Goal: Task Accomplishment & Management: Use online tool/utility

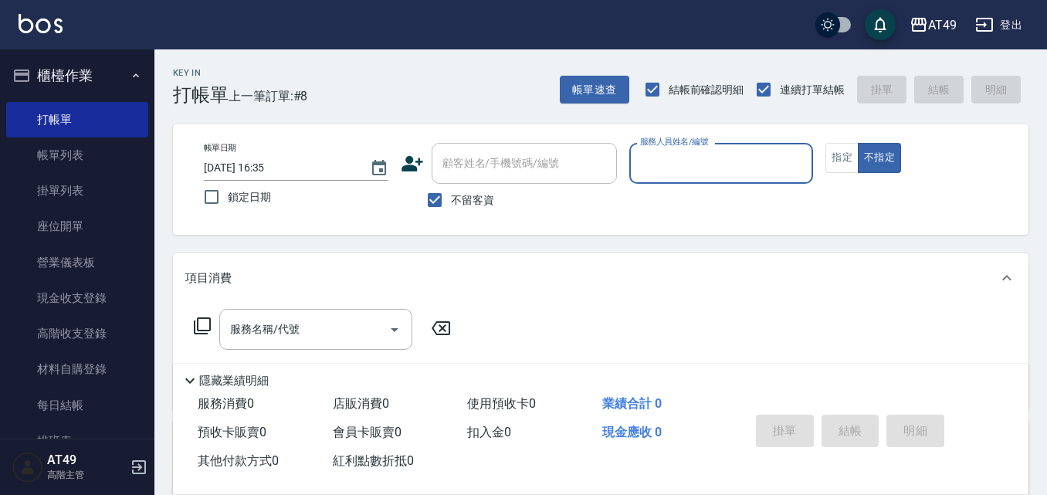
click at [719, 151] on input "服務人員姓名/編號" at bounding box center [721, 163] width 171 height 27
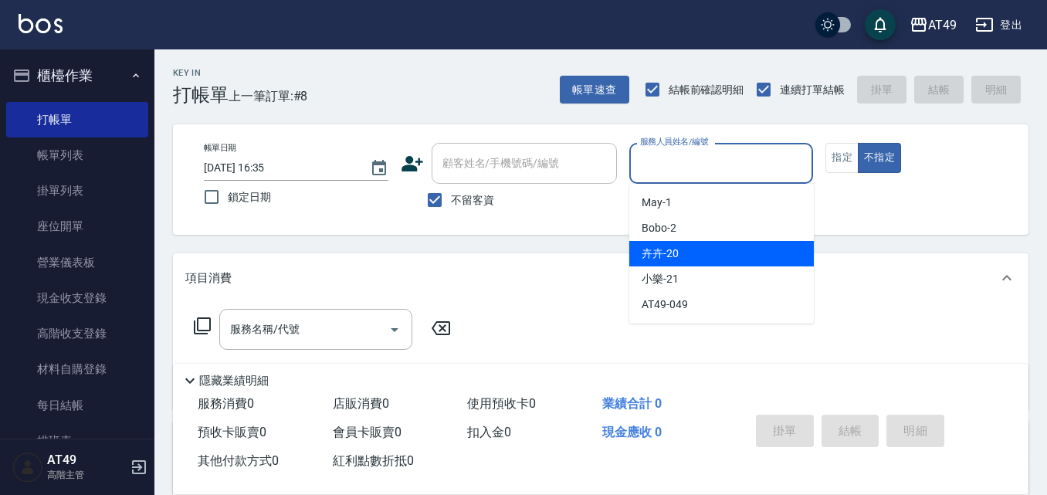
click at [726, 257] on div "卉卉 -20" at bounding box center [721, 253] width 184 height 25
type input "卉卉-20"
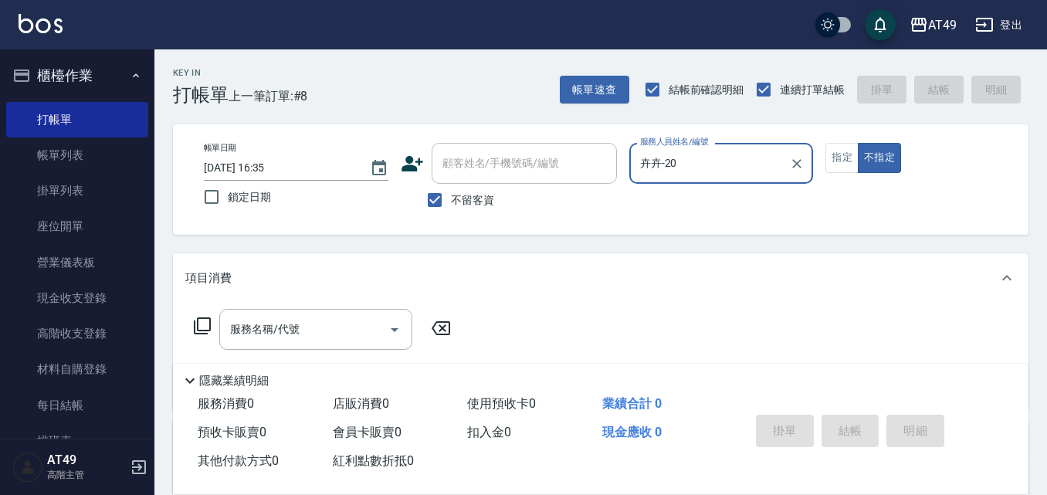
click at [206, 330] on icon at bounding box center [202, 325] width 19 height 19
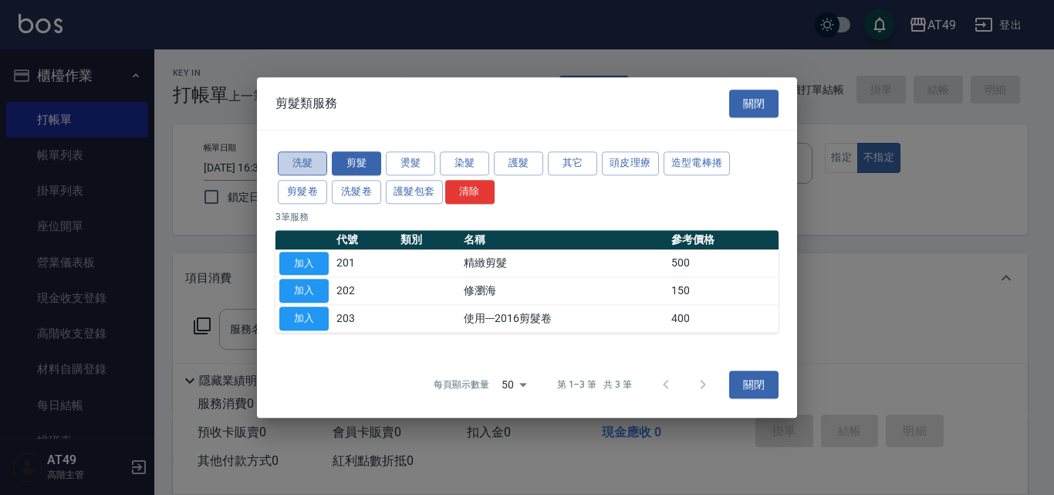
click at [315, 160] on button "洗髮" at bounding box center [302, 163] width 49 height 24
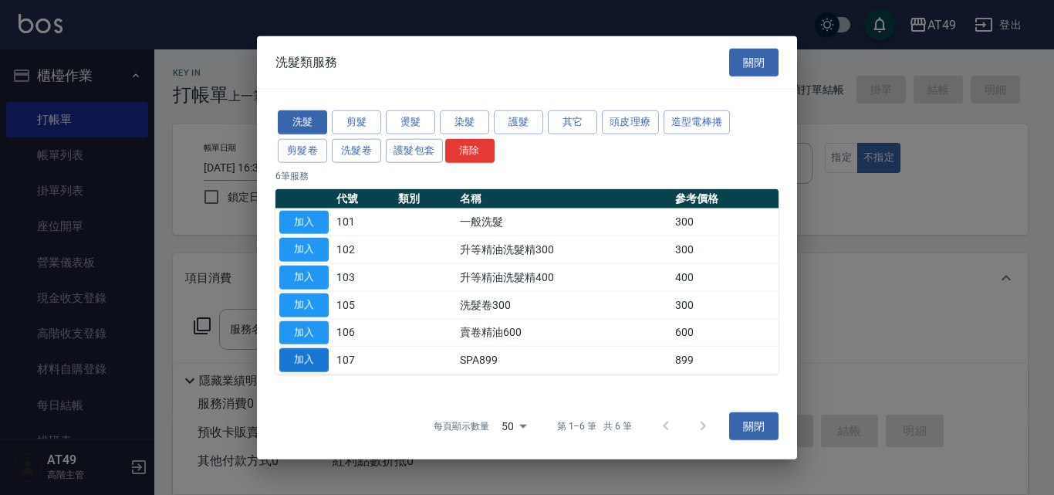
click at [312, 360] on button "加入" at bounding box center [303, 360] width 49 height 24
type input "SPA899(107)"
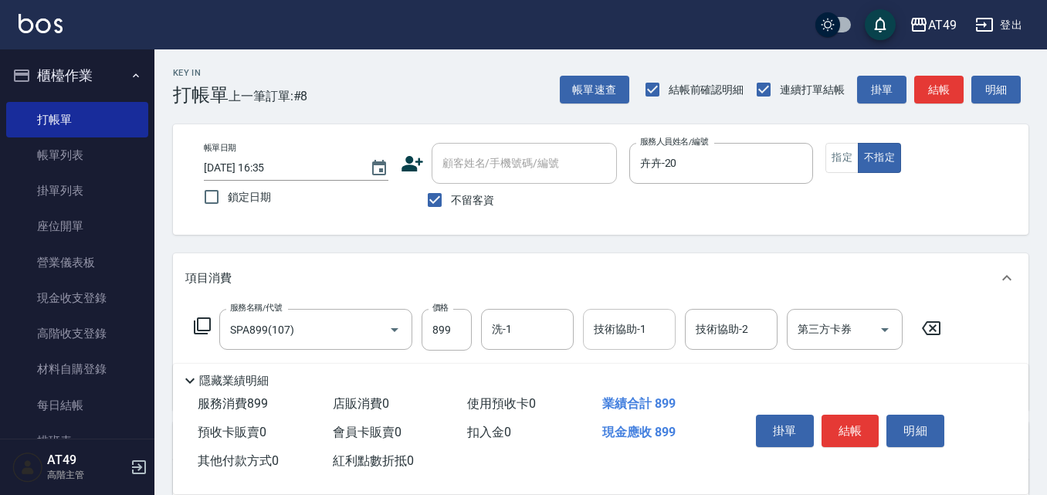
click at [600, 340] on input "技術協助-1" at bounding box center [629, 329] width 79 height 27
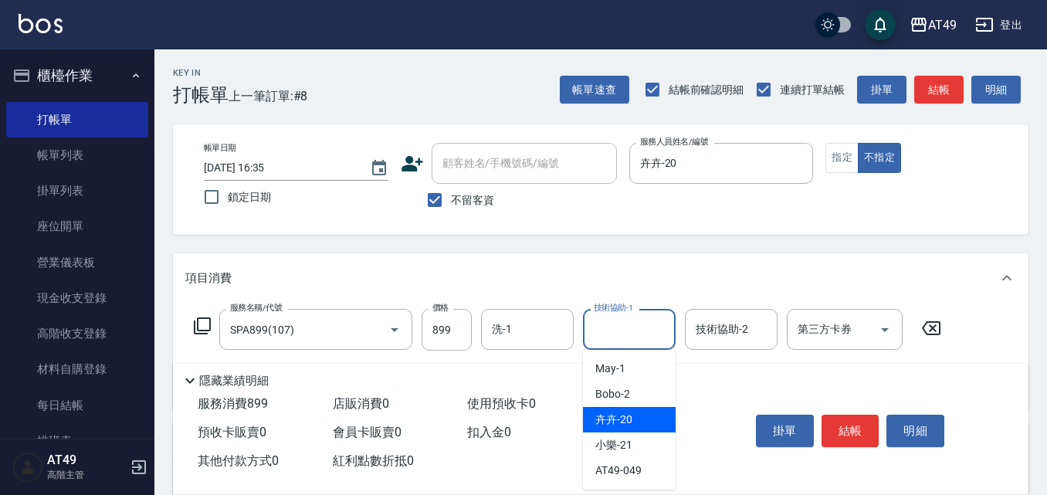
click at [628, 423] on span "卉卉 -20" at bounding box center [613, 419] width 37 height 16
type input "卉卉-20"
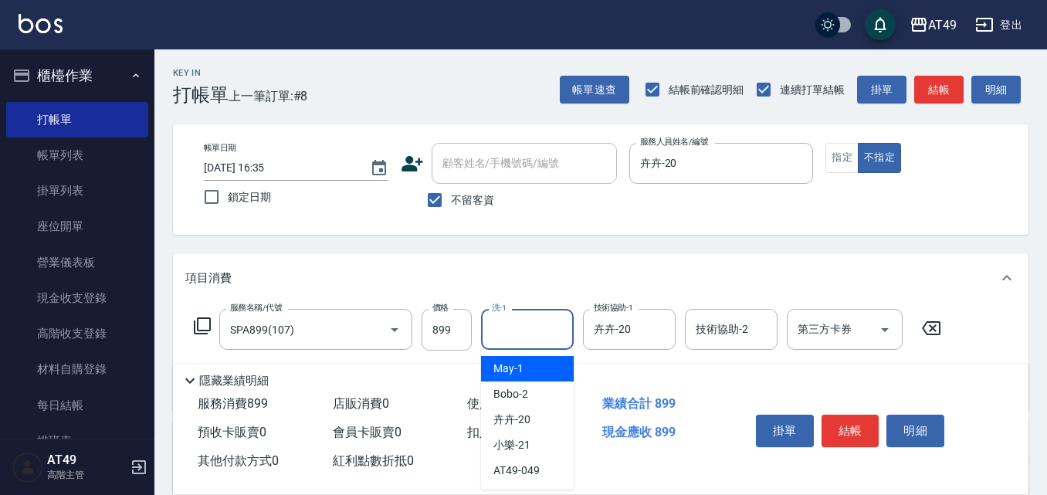
click at [534, 335] on input "洗-1" at bounding box center [527, 329] width 79 height 27
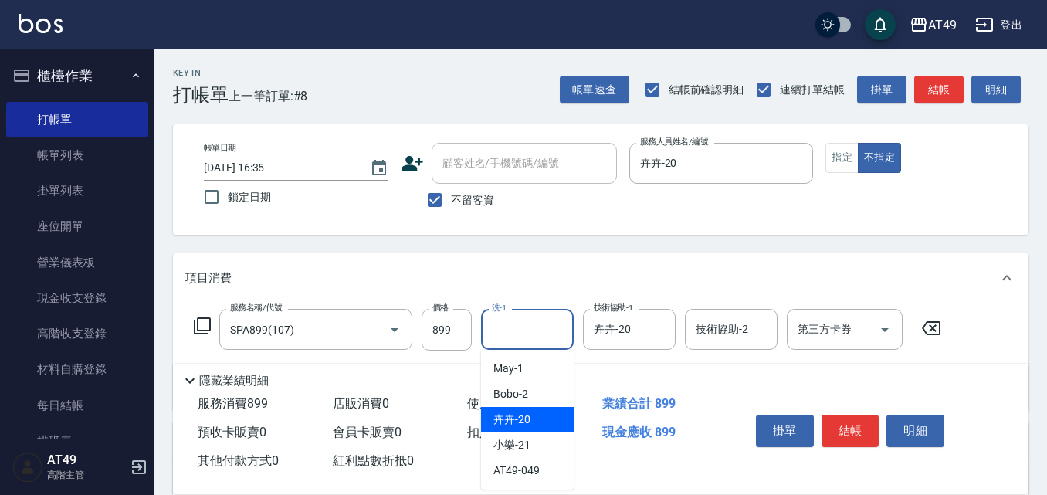
click at [540, 426] on div "卉卉 -20" at bounding box center [527, 419] width 93 height 25
type input "卉卉-20"
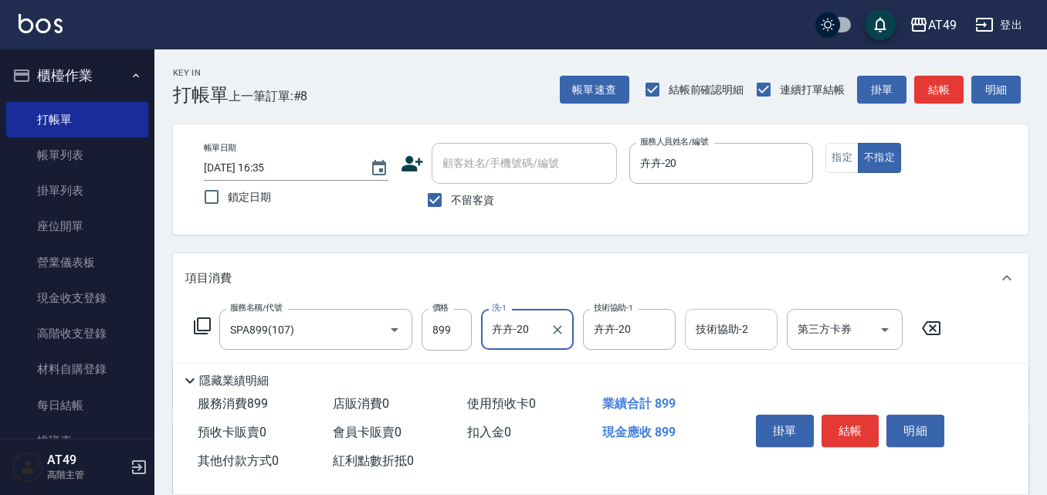
click at [722, 342] on input "技術協助-2" at bounding box center [731, 329] width 79 height 27
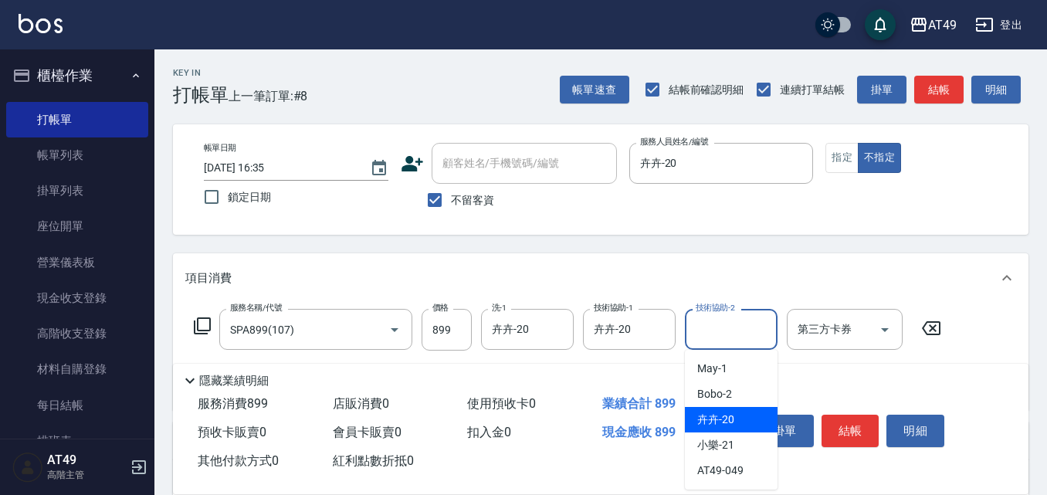
click at [718, 418] on span "卉卉 -20" at bounding box center [715, 419] width 37 height 16
type input "卉卉-20"
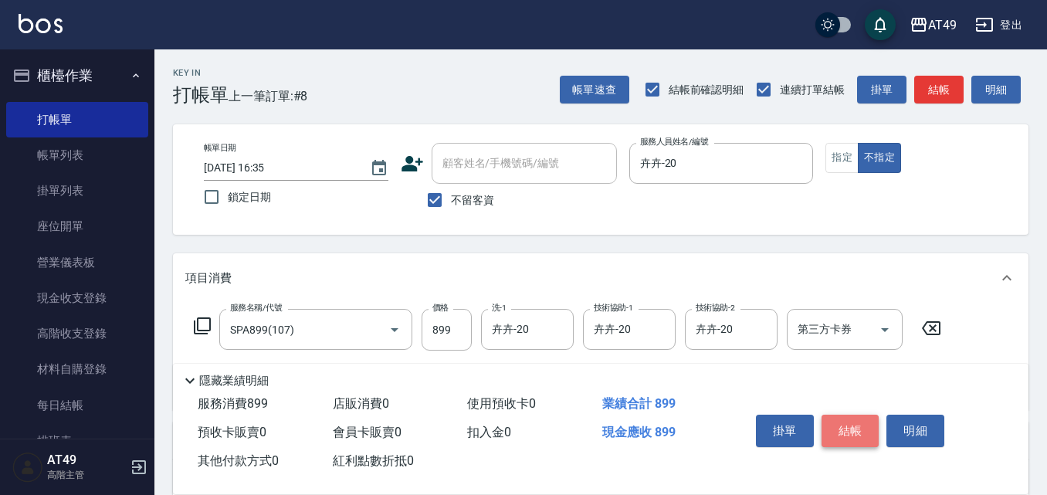
click at [854, 426] on button "結帳" at bounding box center [850, 430] width 58 height 32
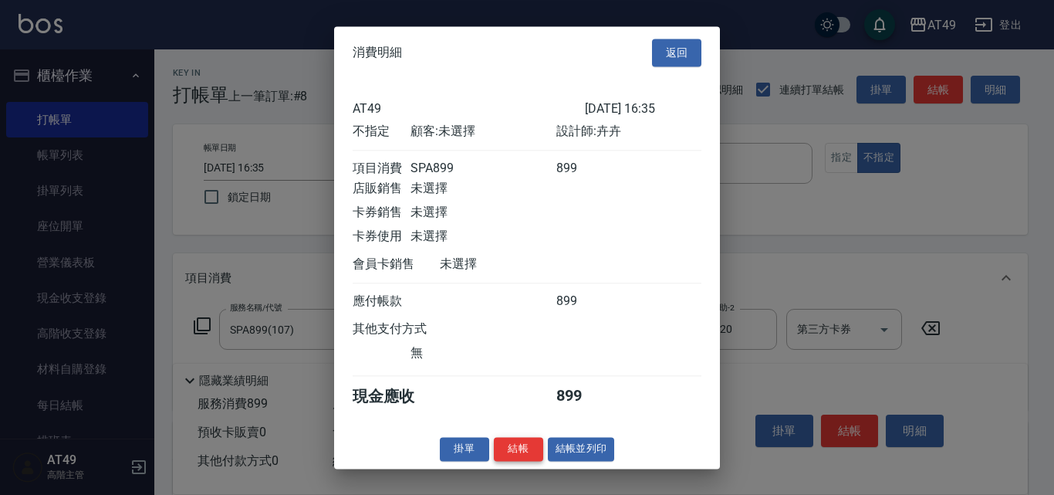
click at [536, 456] on button "結帳" at bounding box center [518, 449] width 49 height 24
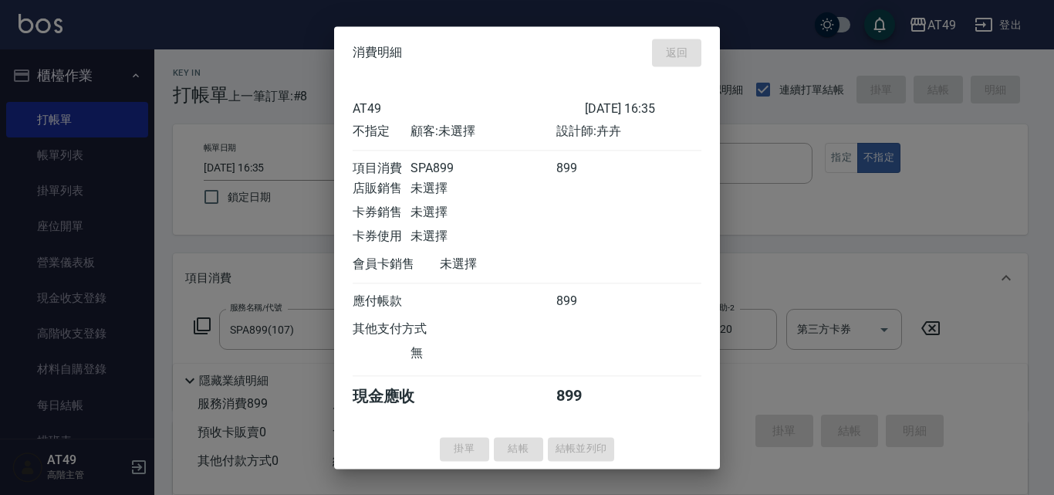
type input "[DATE] 17:51"
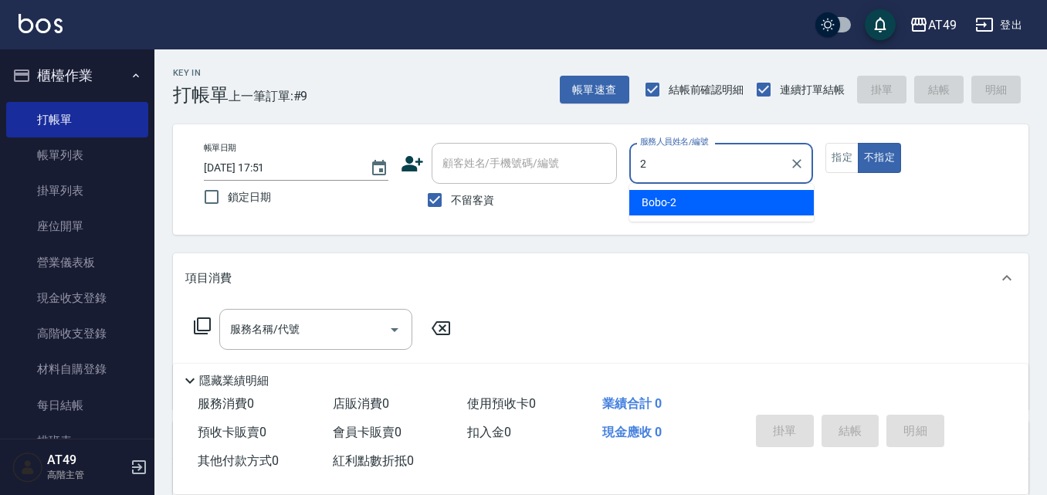
type input "2"
type button "false"
type input "Bobo-2"
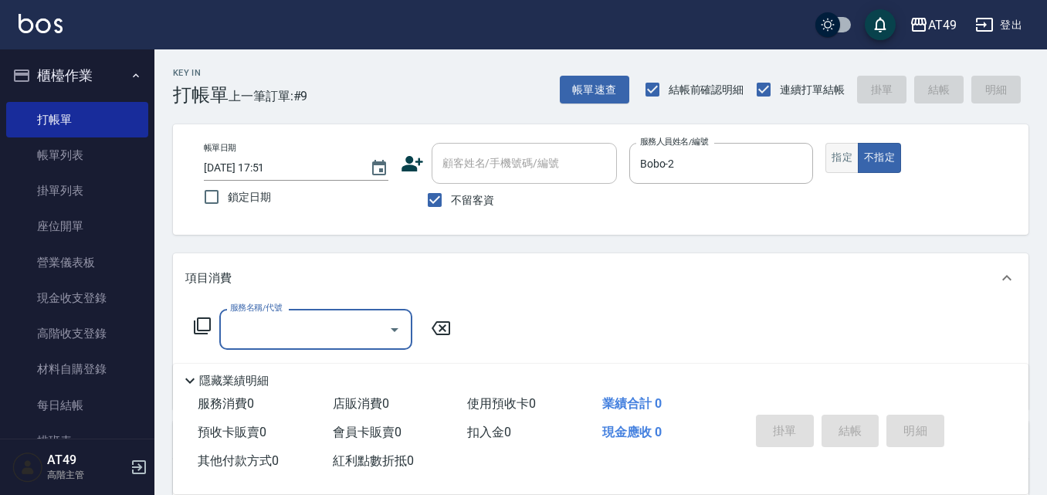
click at [841, 157] on button "指定" at bounding box center [841, 158] width 33 height 30
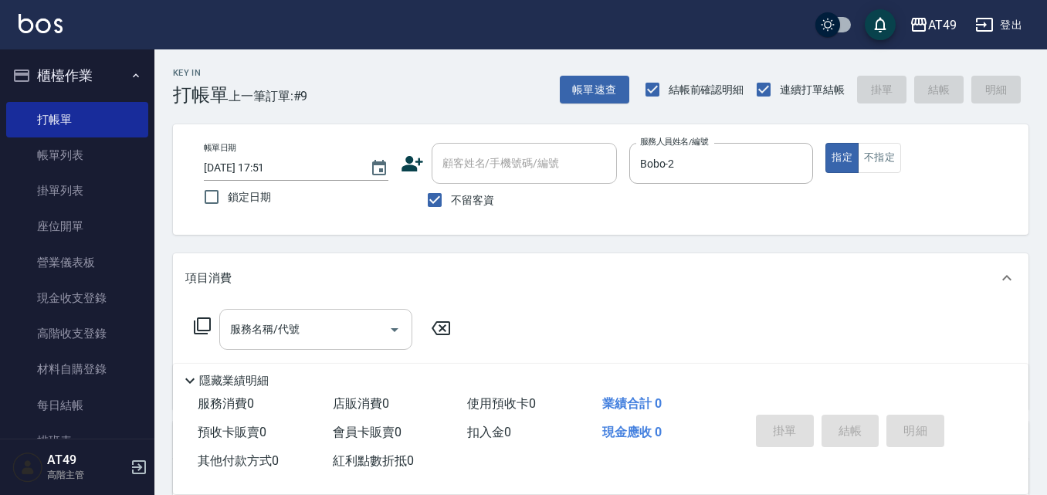
click at [278, 335] on div "服務名稱/代號 服務名稱/代號" at bounding box center [315, 329] width 193 height 41
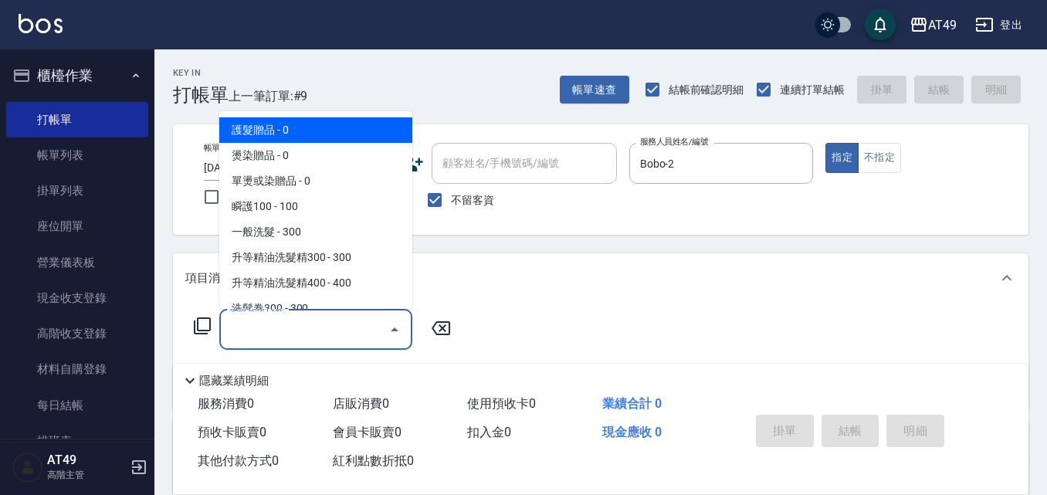
click at [198, 326] on icon at bounding box center [202, 325] width 17 height 17
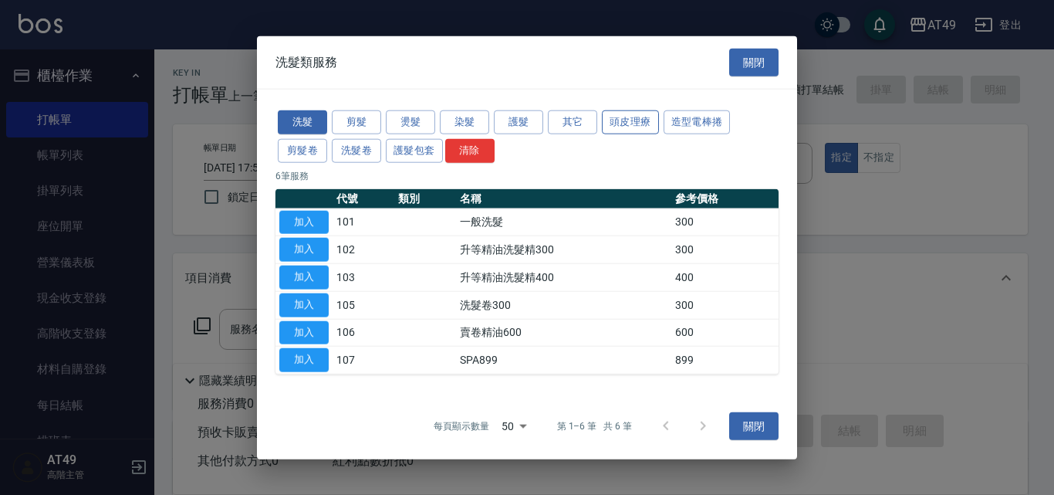
click at [616, 119] on button "頭皮理療" at bounding box center [630, 122] width 57 height 24
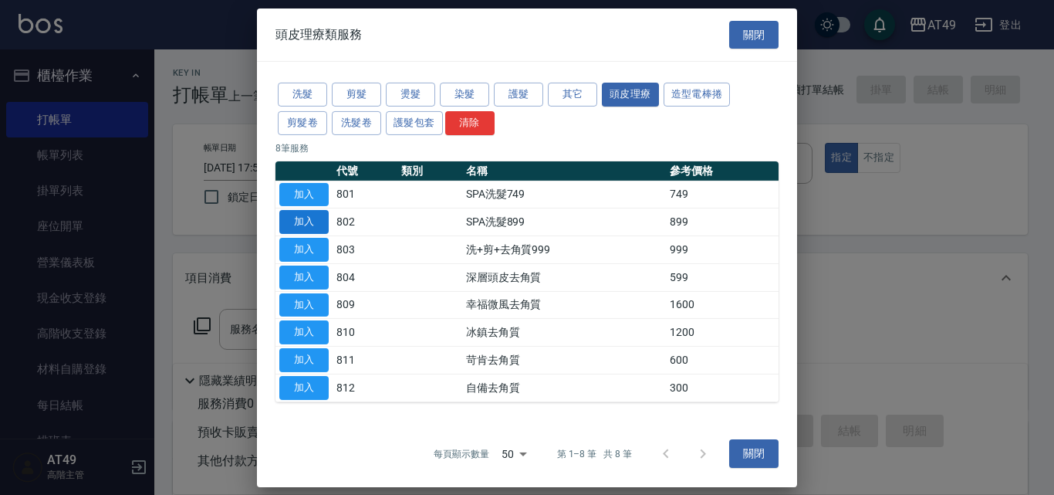
click at [312, 225] on button "加入" at bounding box center [303, 222] width 49 height 24
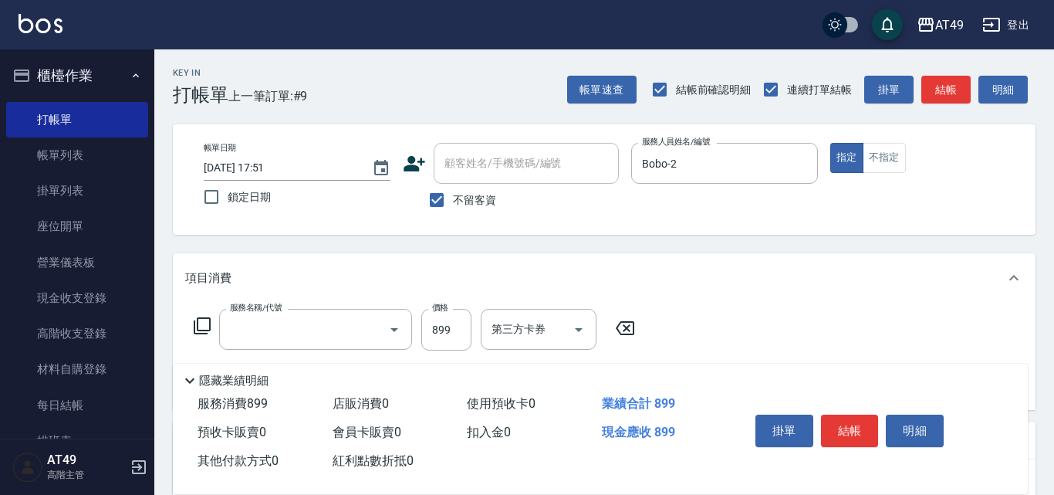
type input "SPA洗髮899(802)"
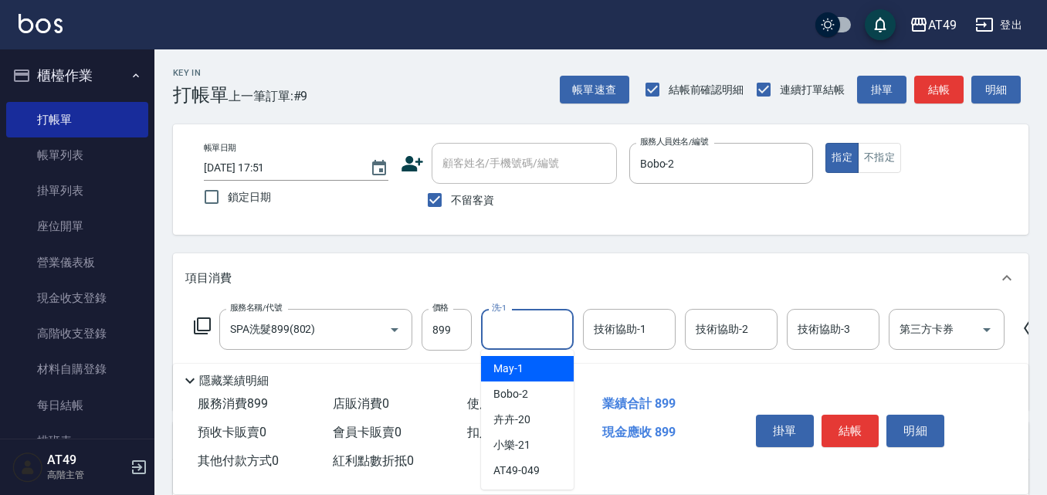
click at [501, 330] on div "洗-1 洗-1" at bounding box center [527, 329] width 93 height 41
type input "卉卉-20"
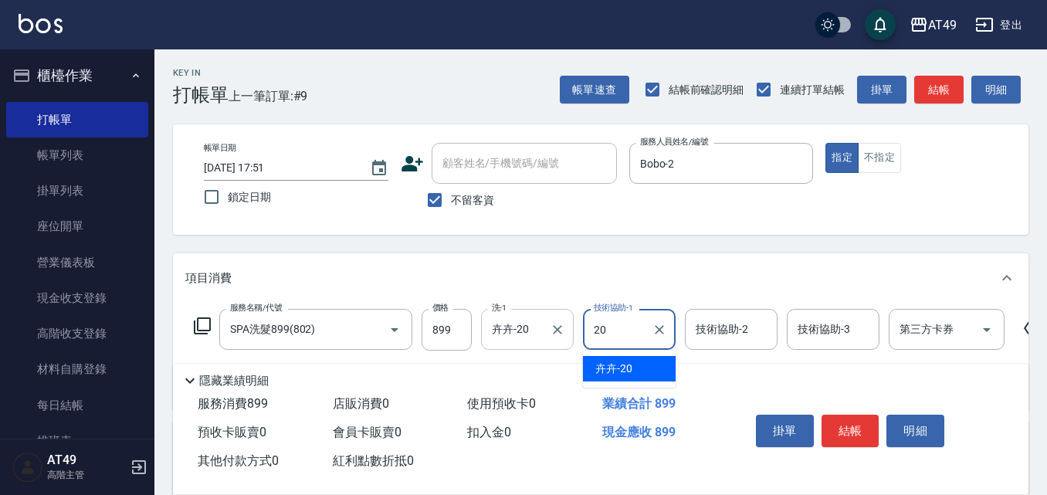
type input "卉卉-20"
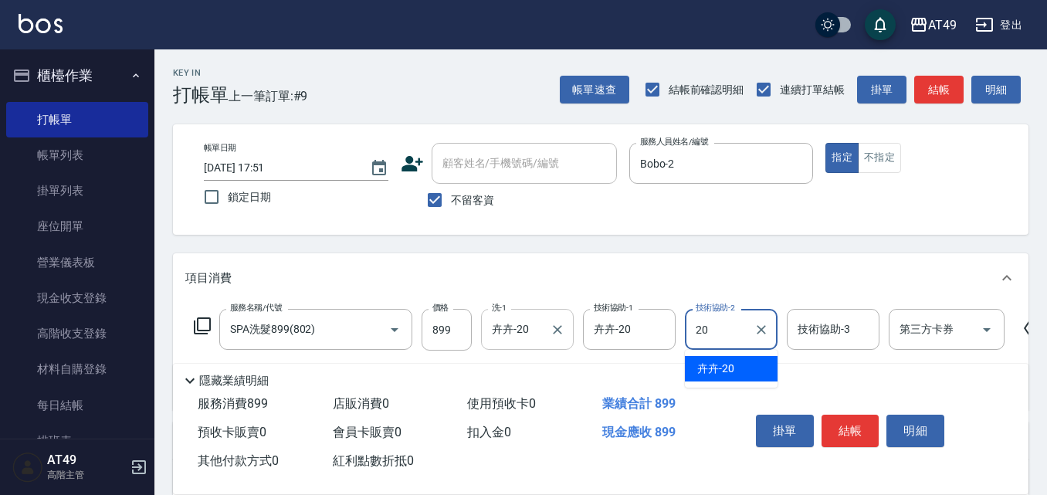
type input "卉卉-20"
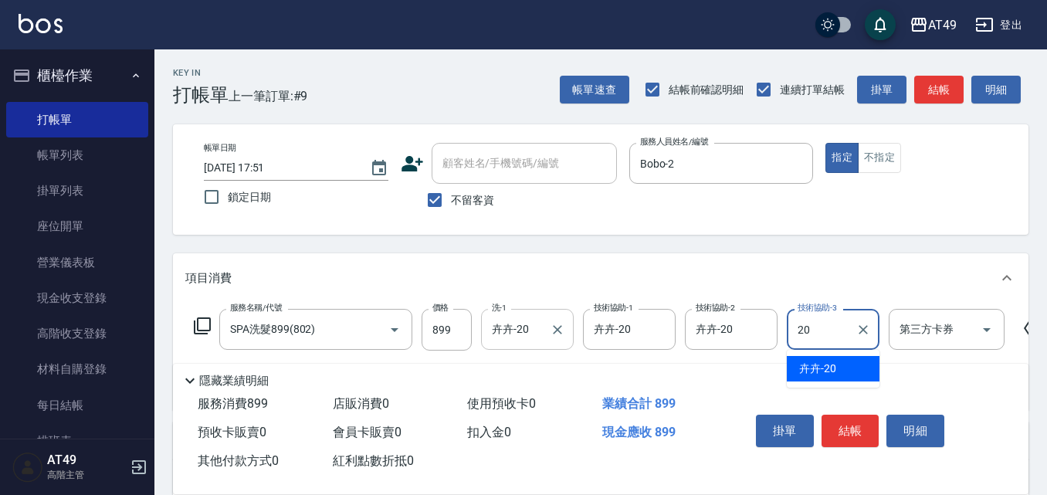
type input "卉卉-20"
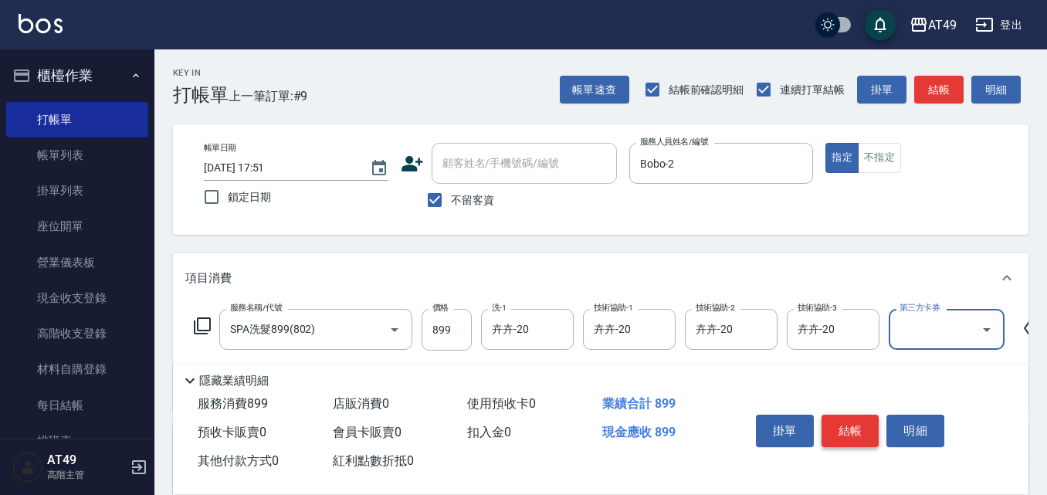
click at [844, 431] on button "結帳" at bounding box center [850, 430] width 58 height 32
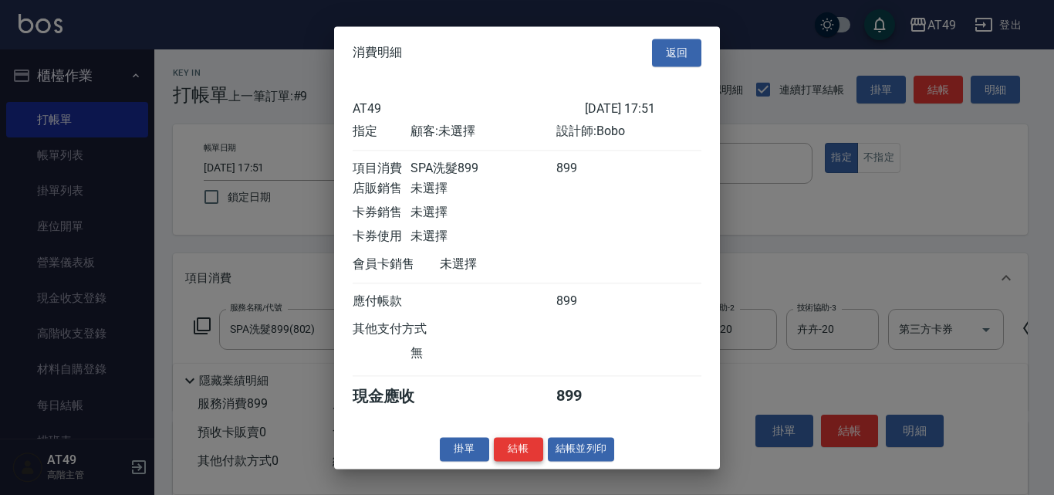
click at [519, 460] on button "結帳" at bounding box center [518, 449] width 49 height 24
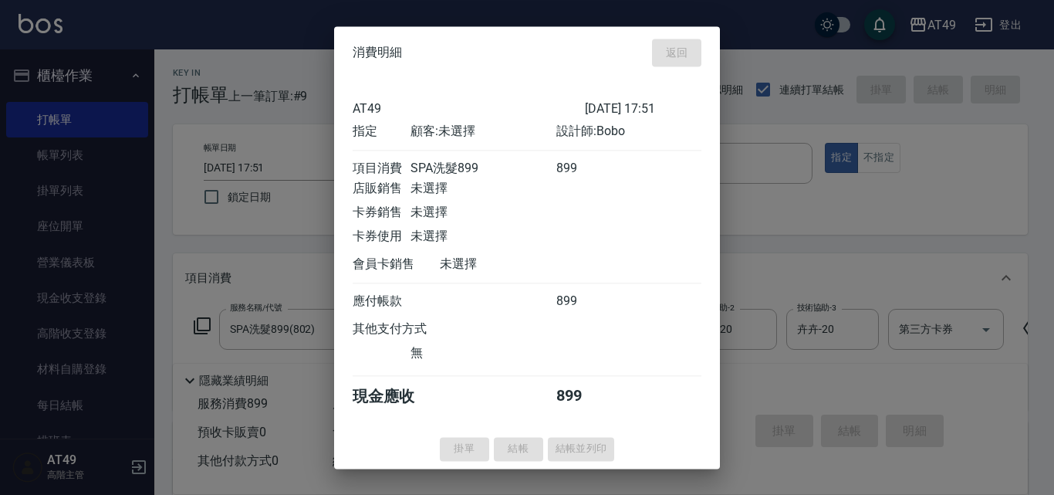
type input "[DATE] 18:25"
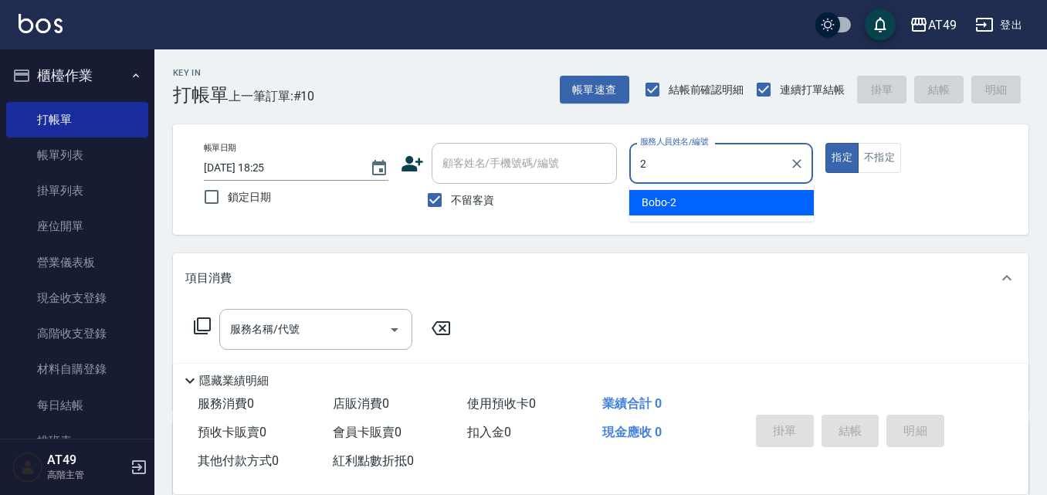
type input "Bobo-2"
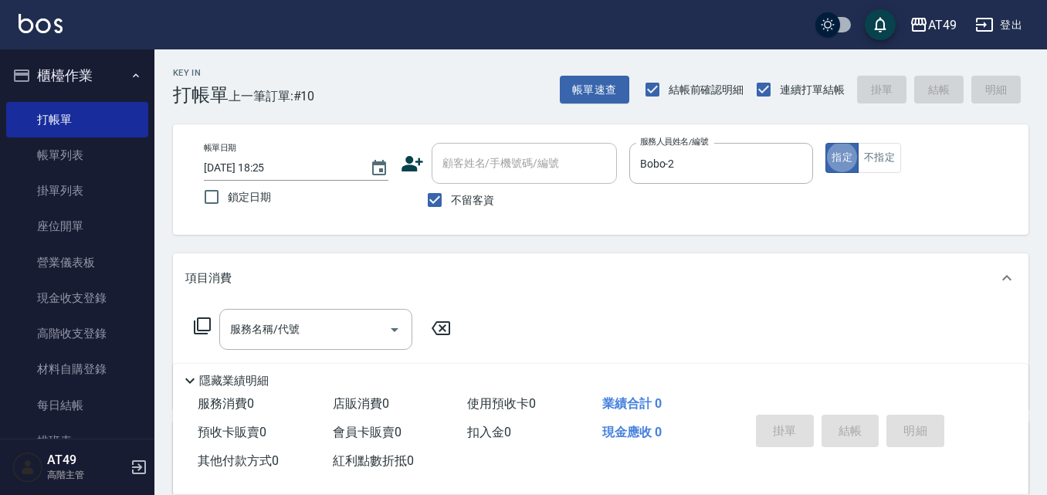
type button "true"
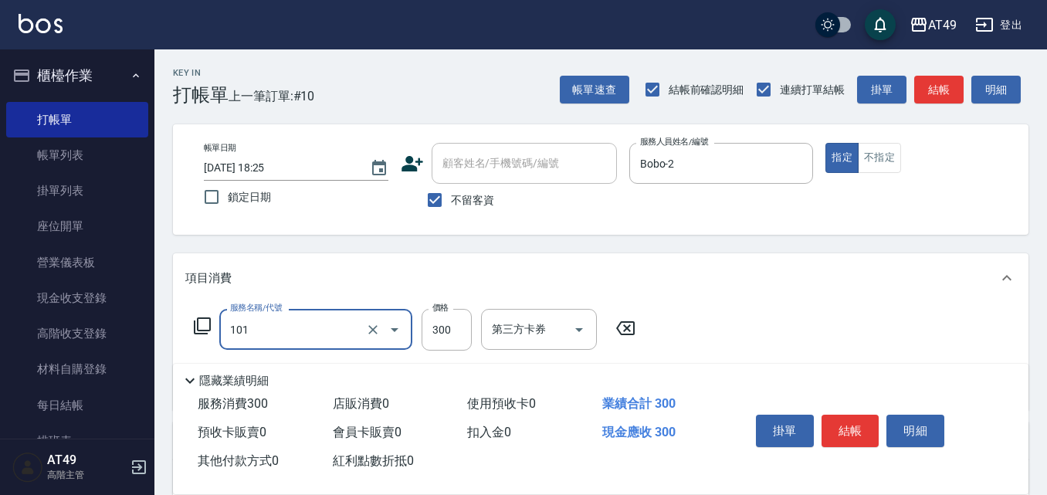
type input "一般洗髮(101)"
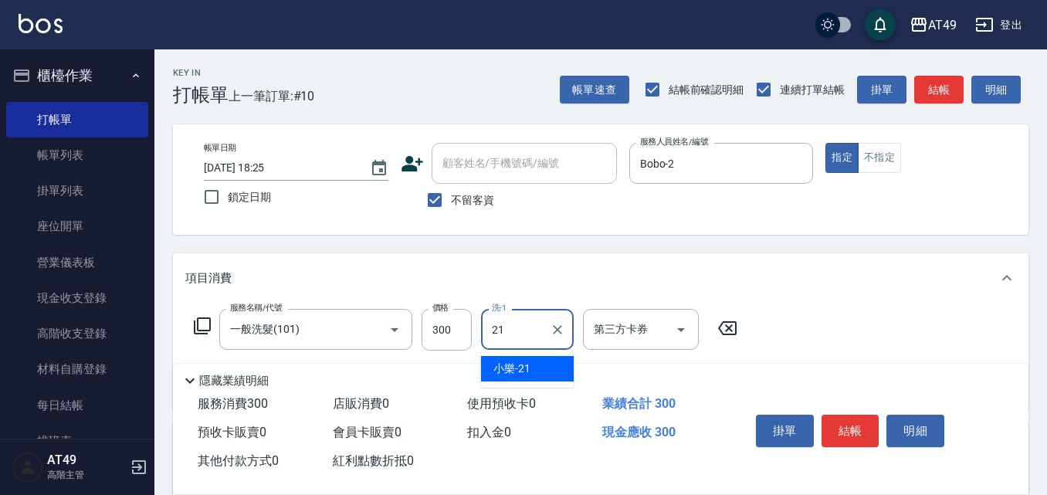
type input "小樂-21"
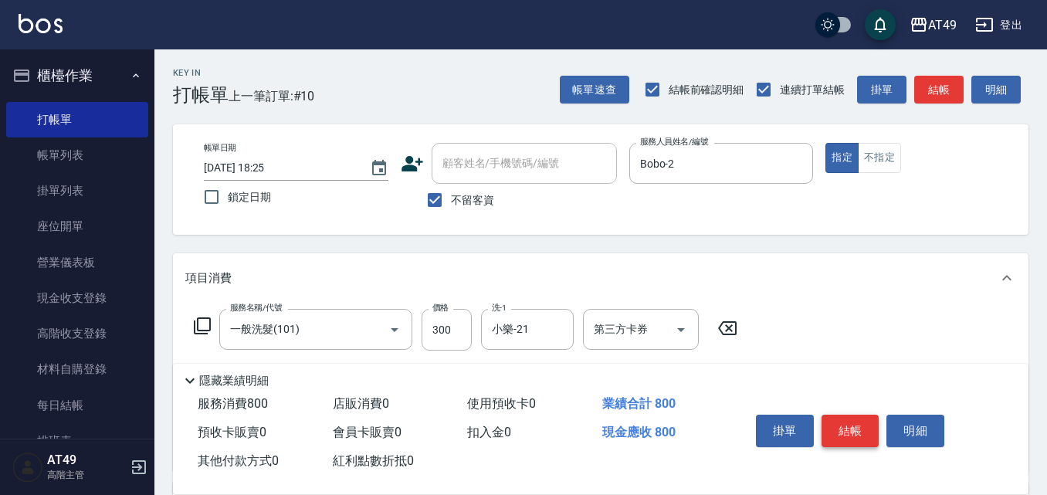
type input "精緻剪髮(201)"
click at [874, 440] on button "結帳" at bounding box center [850, 430] width 58 height 32
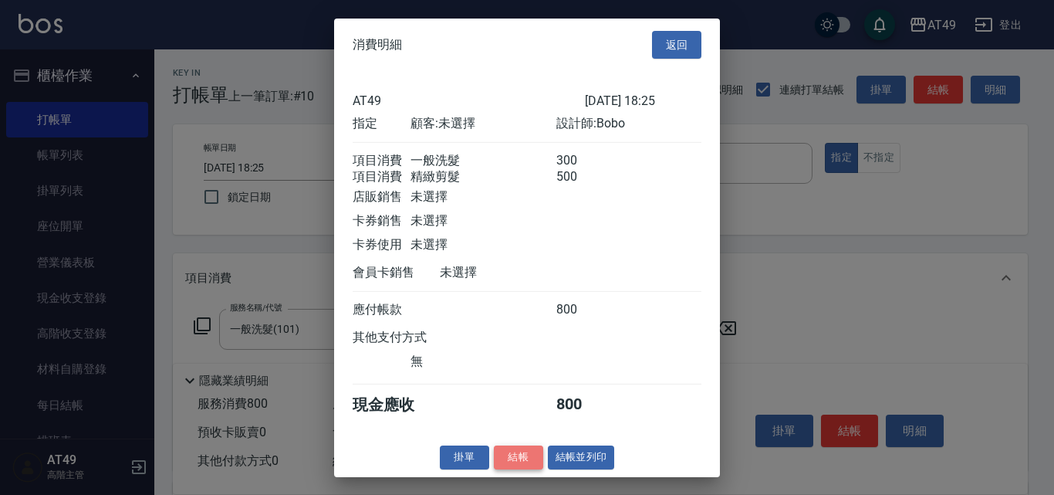
click at [531, 463] on button "結帳" at bounding box center [518, 457] width 49 height 24
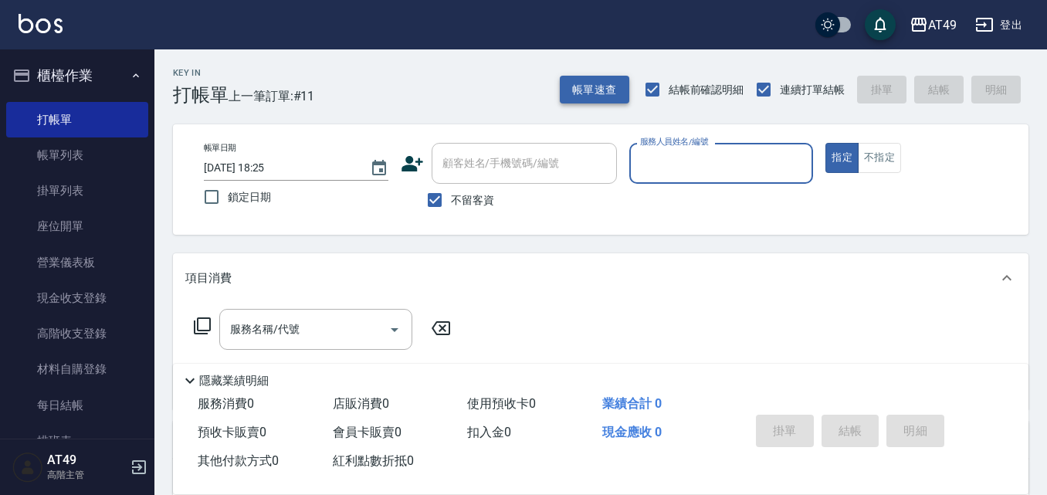
click at [580, 85] on button "帳單速查" at bounding box center [594, 90] width 69 height 29
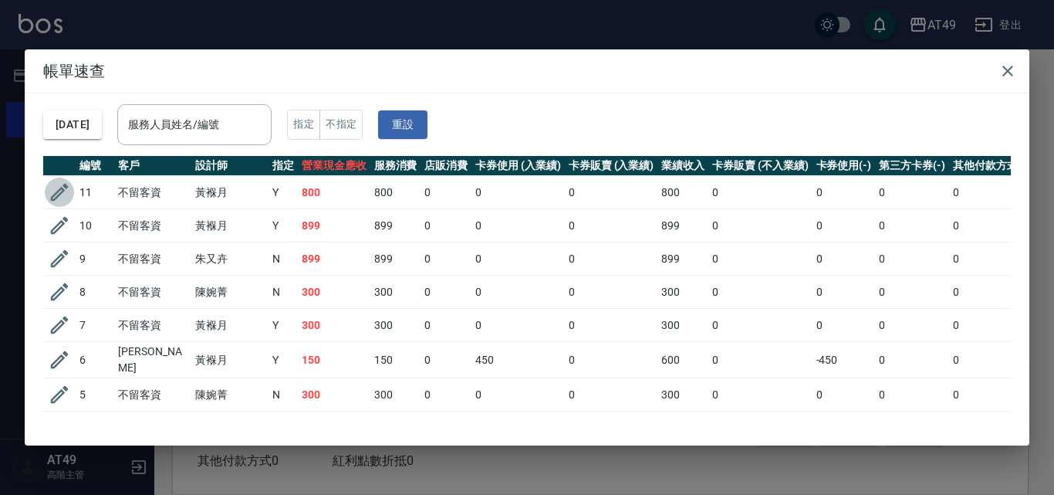
click at [59, 193] on icon "button" at bounding box center [59, 192] width 23 height 23
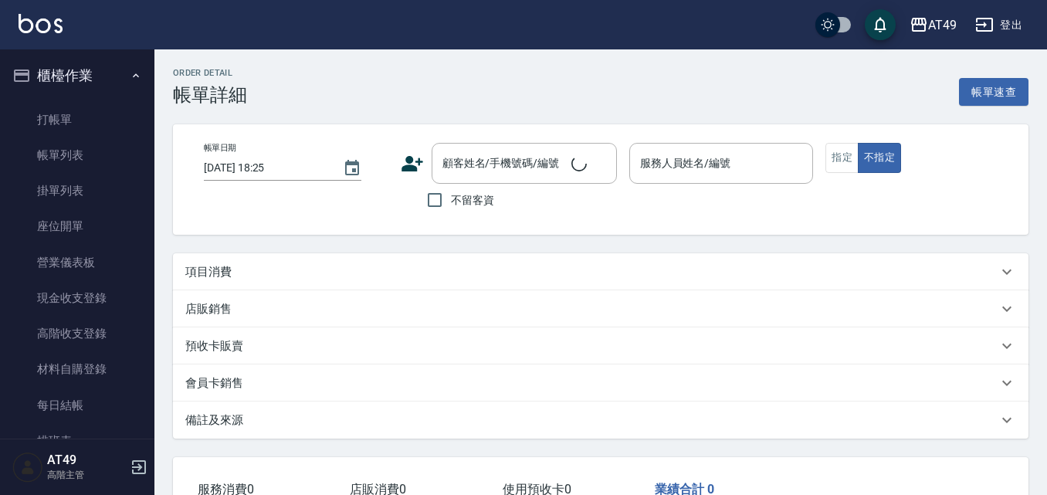
checkbox input "true"
type input "Bobo-2"
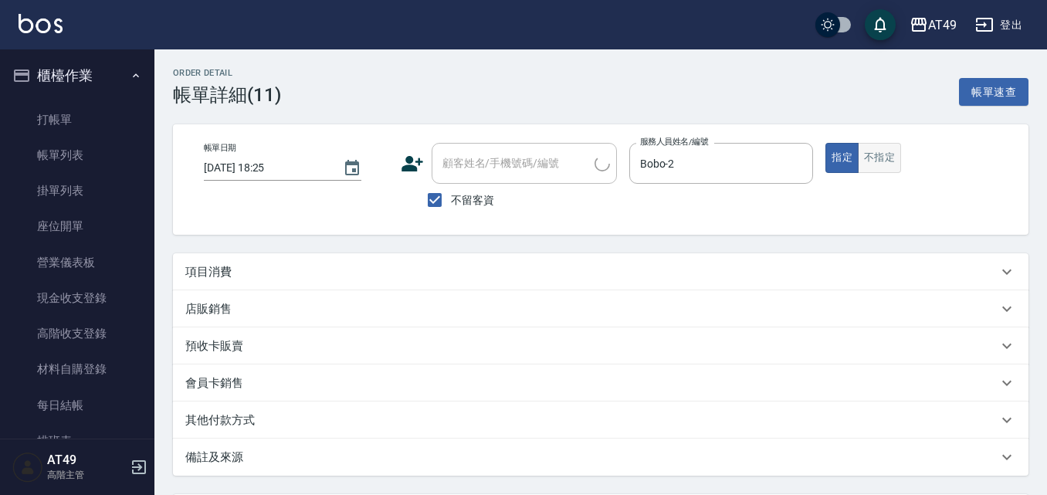
click at [885, 154] on button "不指定" at bounding box center [879, 158] width 43 height 30
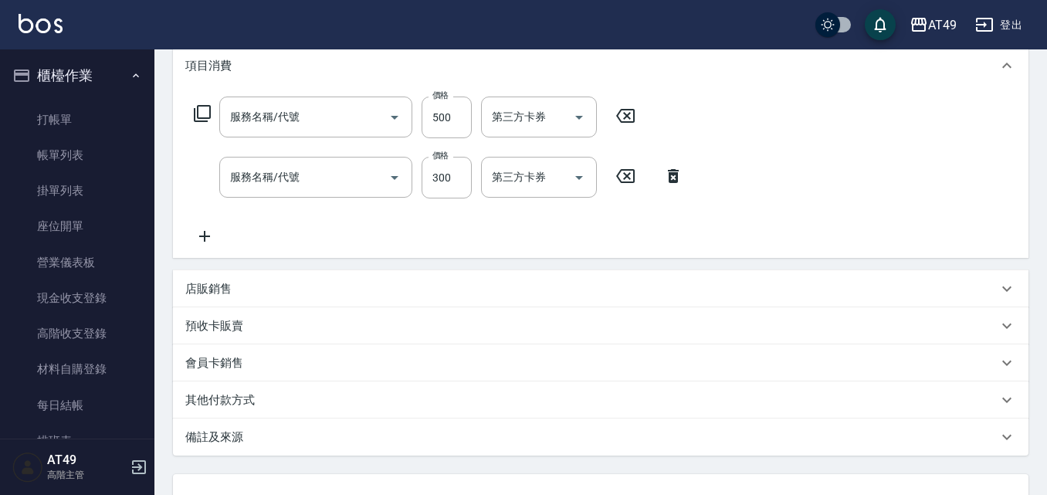
type input "精緻剪髮(201)"
type input "一般洗髮(101)"
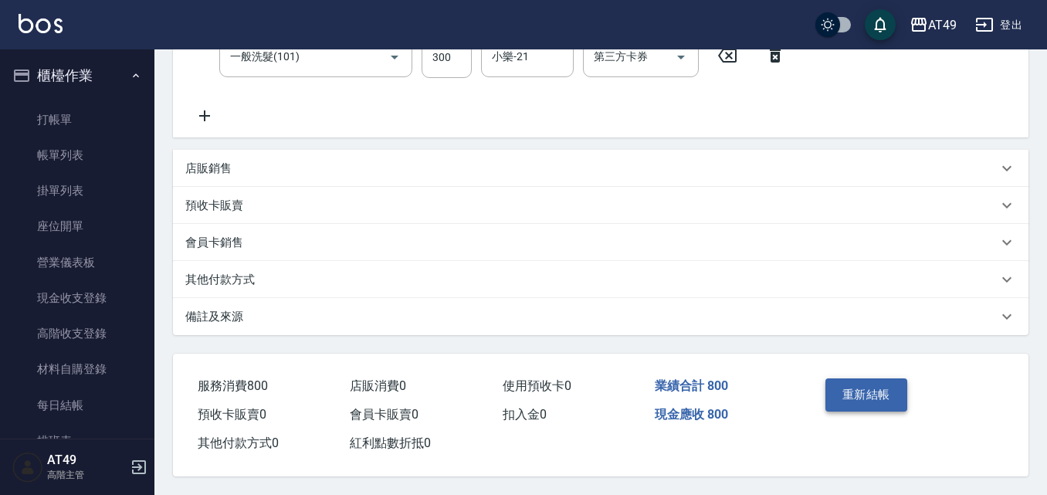
click at [890, 383] on button "重新結帳" at bounding box center [866, 394] width 82 height 32
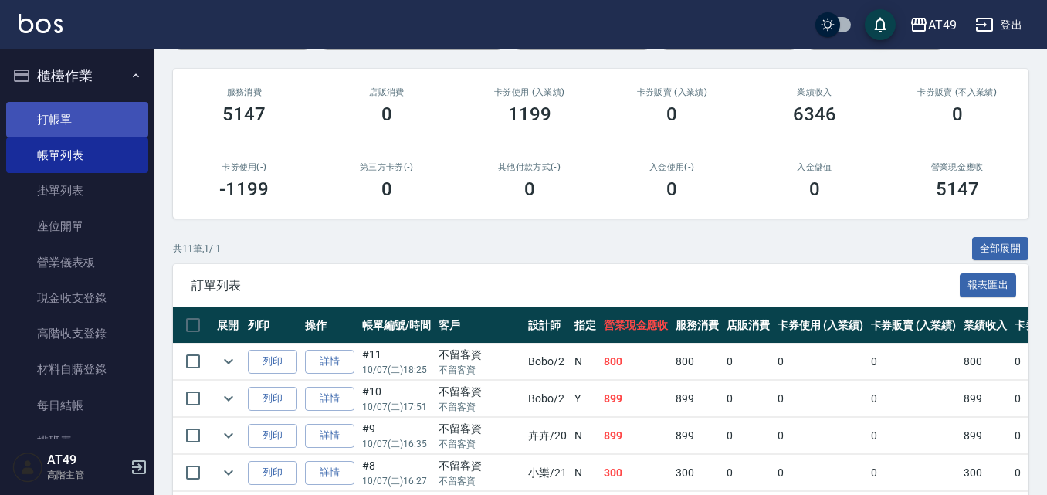
scroll to position [154, 0]
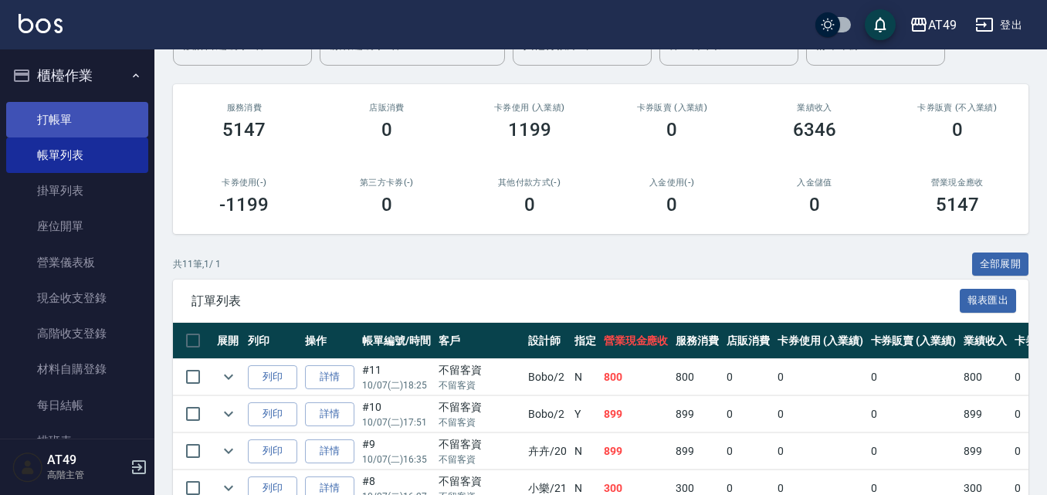
click at [61, 113] on link "打帳單" at bounding box center [77, 120] width 142 height 36
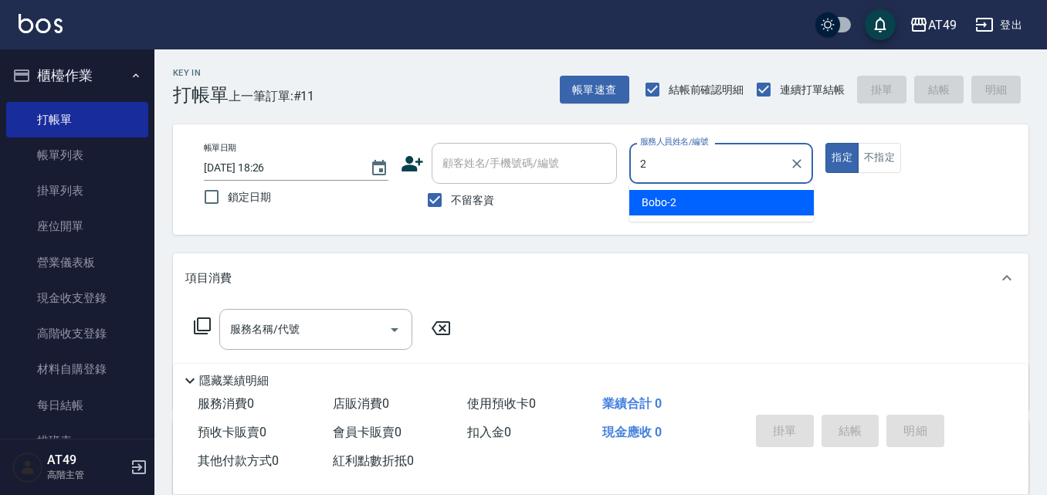
type input "Bobo-2"
type button "true"
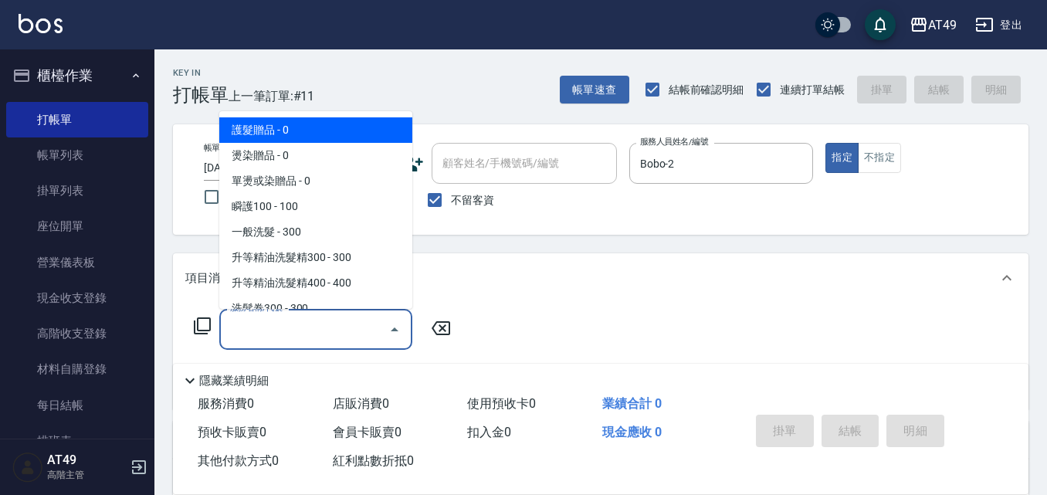
click at [297, 333] on input "服務名稱/代號" at bounding box center [304, 329] width 156 height 27
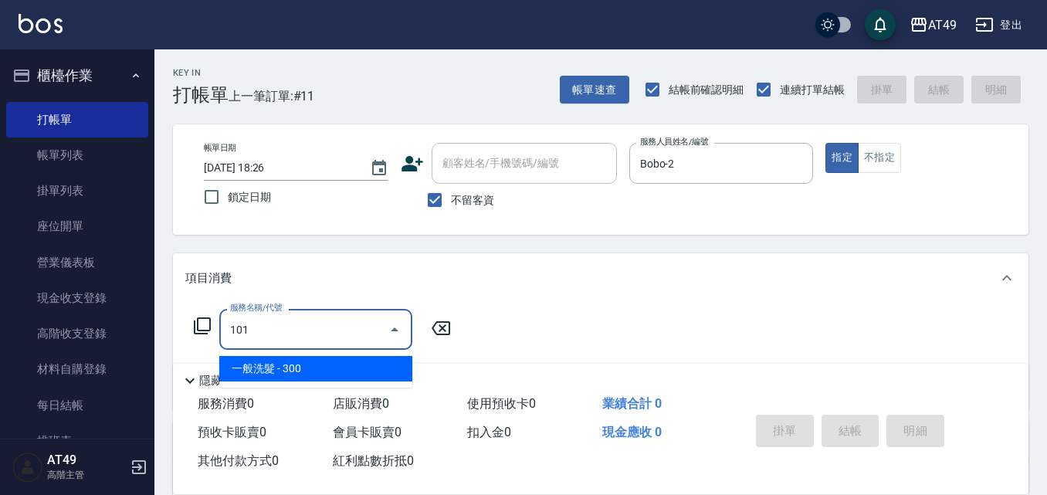
type input "一般洗髮(101)"
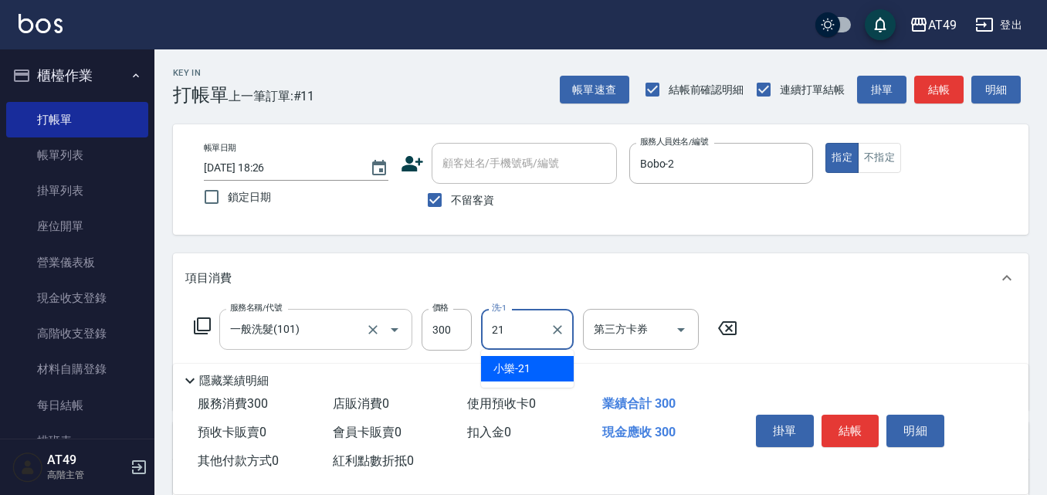
type input "小樂-21"
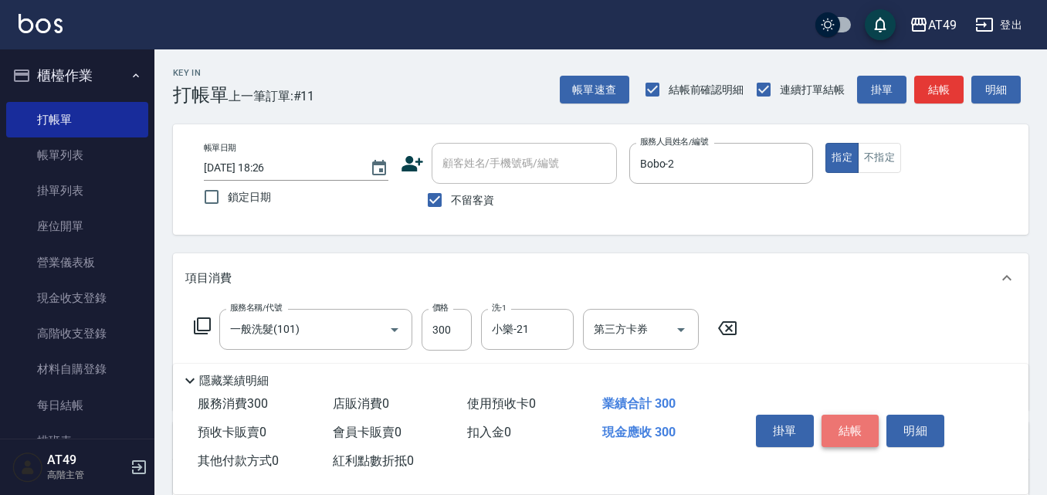
click at [836, 419] on button "結帳" at bounding box center [850, 430] width 58 height 32
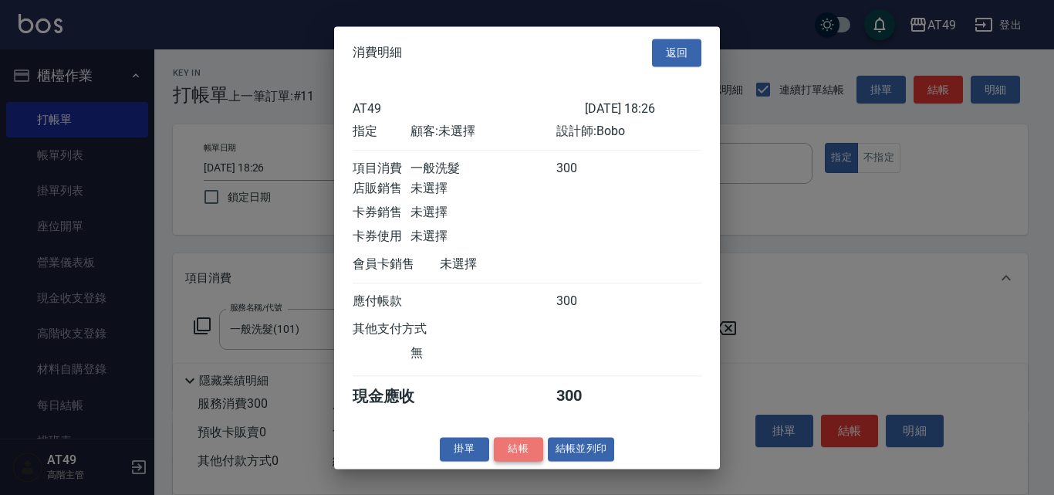
click at [527, 461] on button "結帳" at bounding box center [518, 449] width 49 height 24
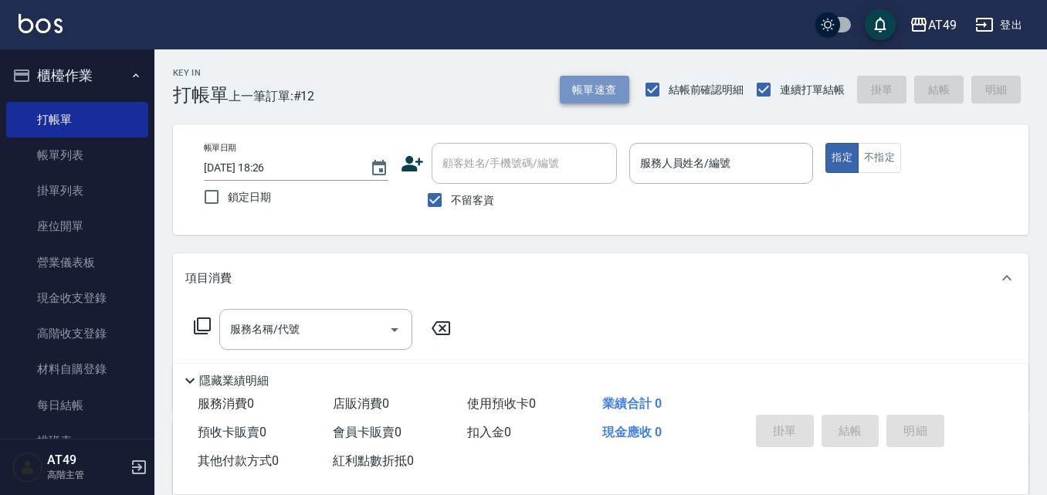
click at [612, 81] on button "帳單速查" at bounding box center [594, 90] width 69 height 29
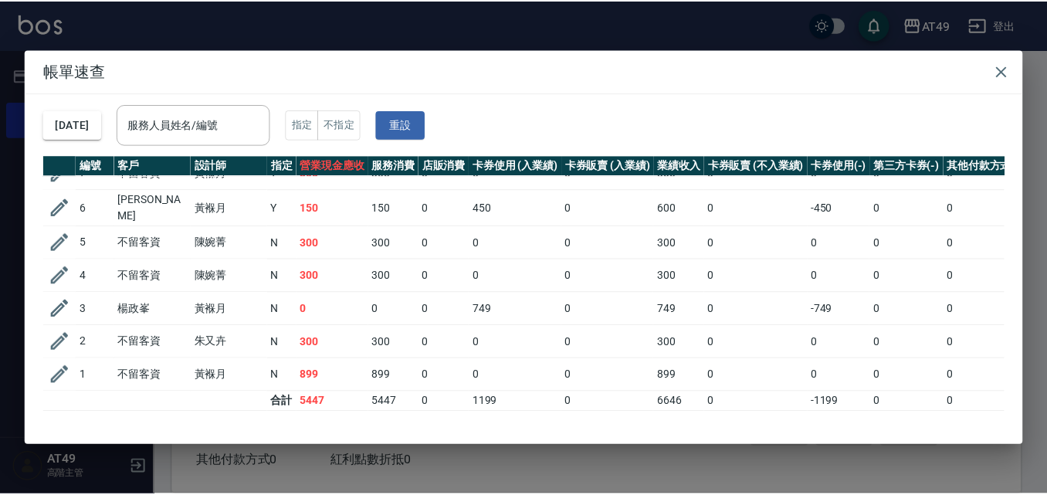
scroll to position [194, 0]
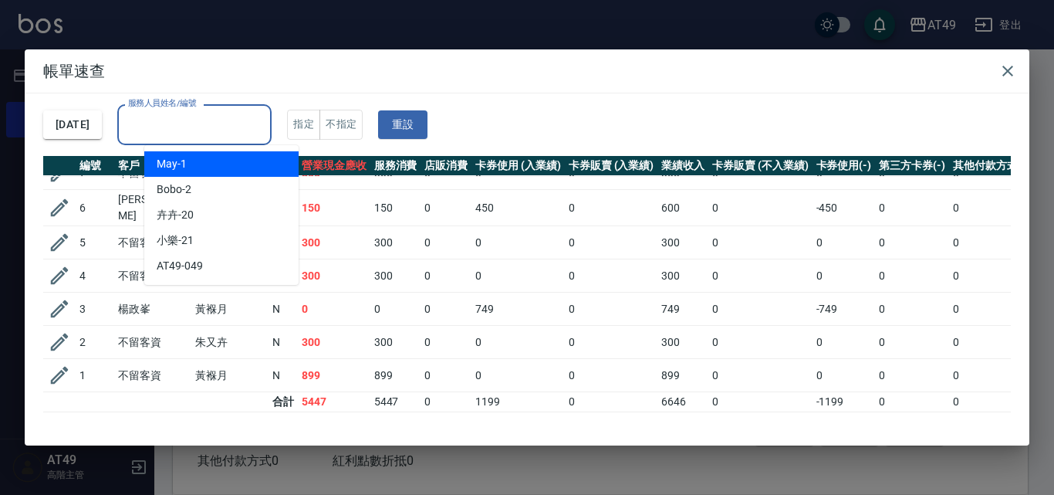
click at [181, 130] on input "服務人員姓名/編號" at bounding box center [194, 124] width 140 height 27
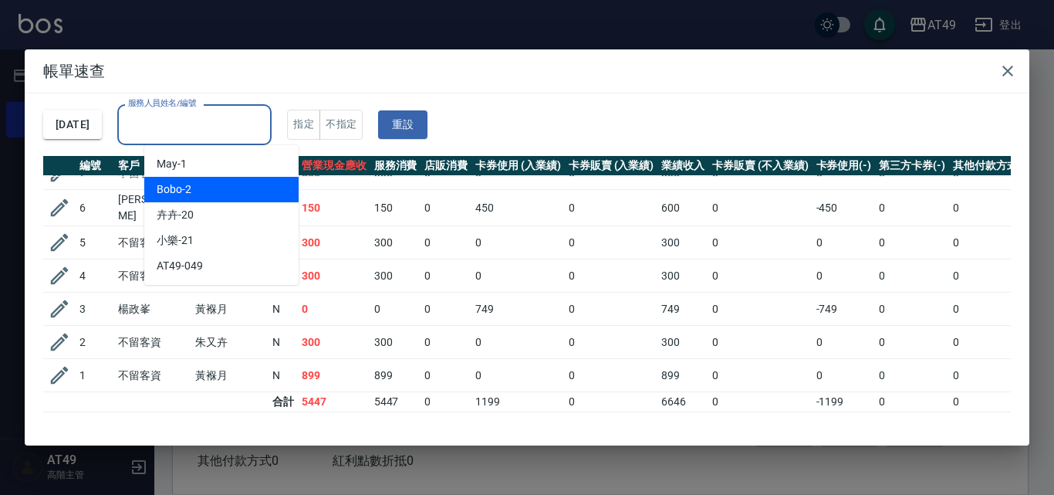
click at [161, 186] on span "Bobo -2" at bounding box center [174, 189] width 35 height 16
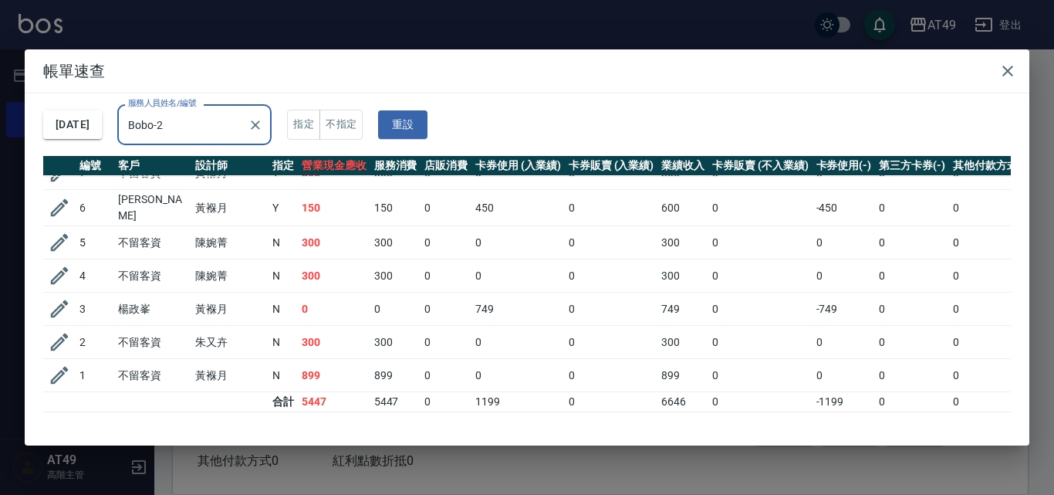
type input "Bobo-2"
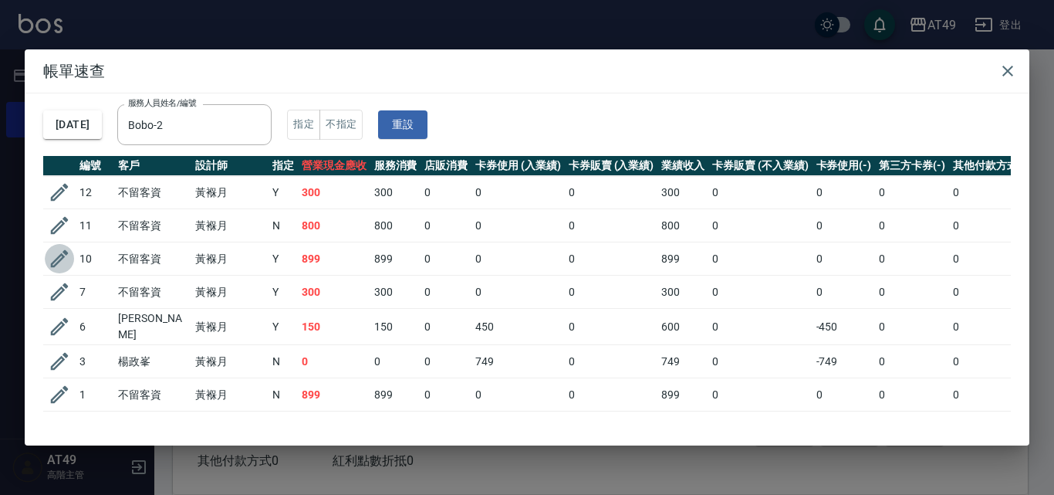
click at [58, 255] on icon "button" at bounding box center [59, 258] width 23 height 23
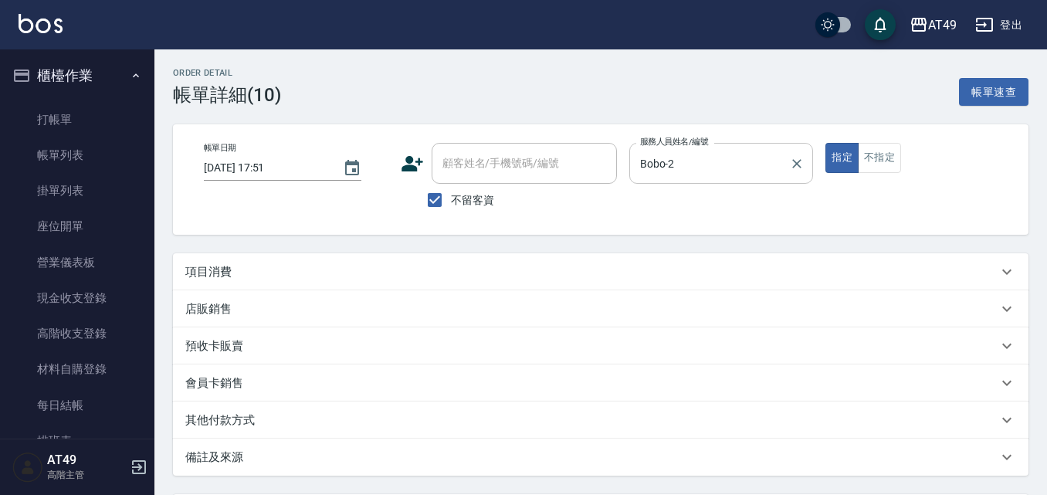
type input "[DATE] 17:51"
checkbox input "true"
type input "Bobo-2"
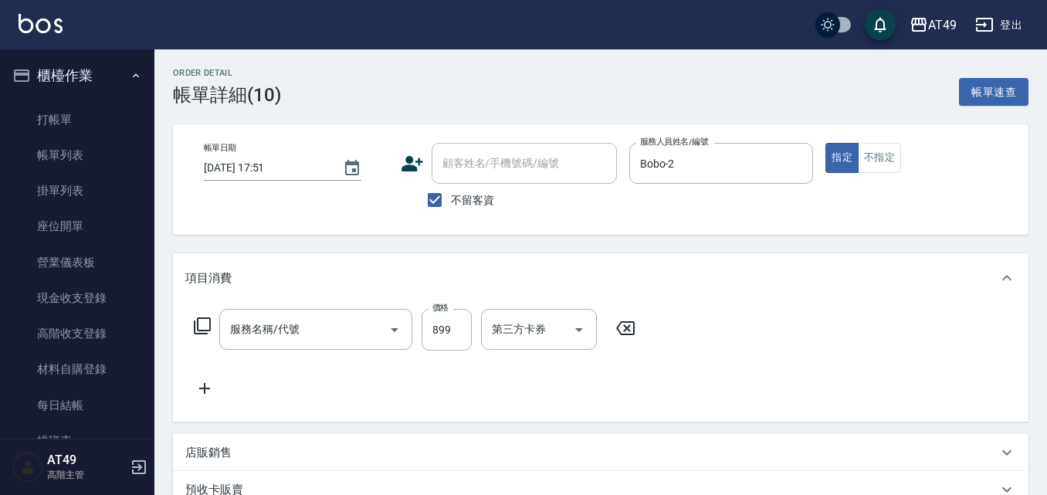
type input "SPA洗髮899(802)"
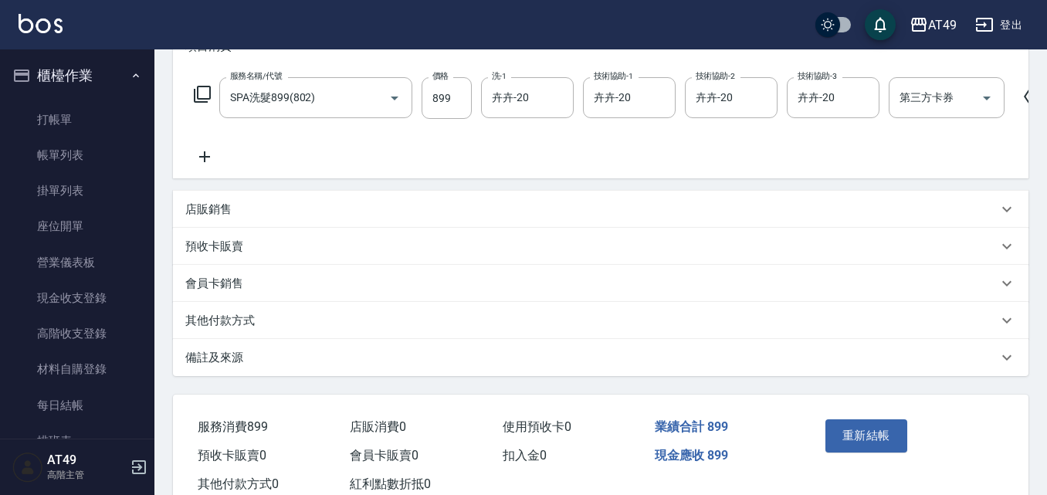
scroll to position [77, 0]
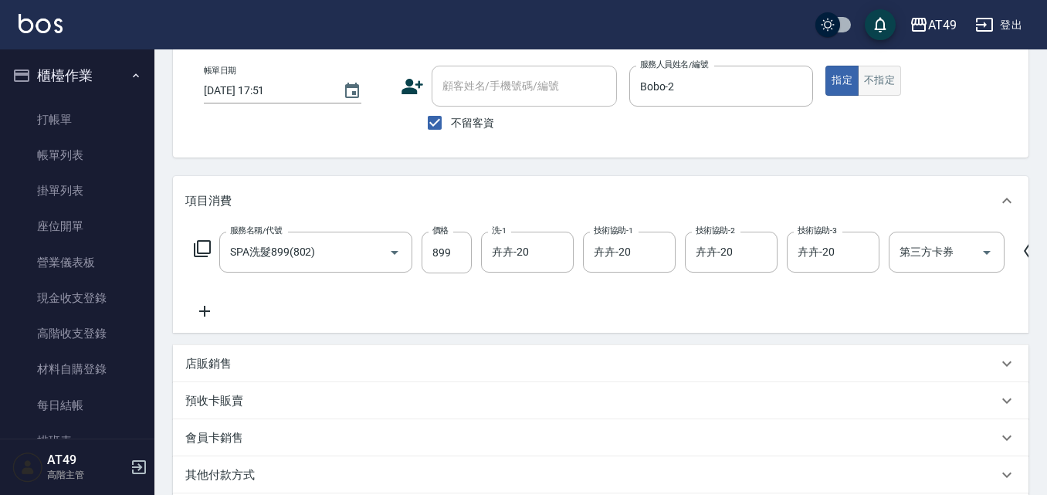
click at [884, 76] on button "不指定" at bounding box center [879, 81] width 43 height 30
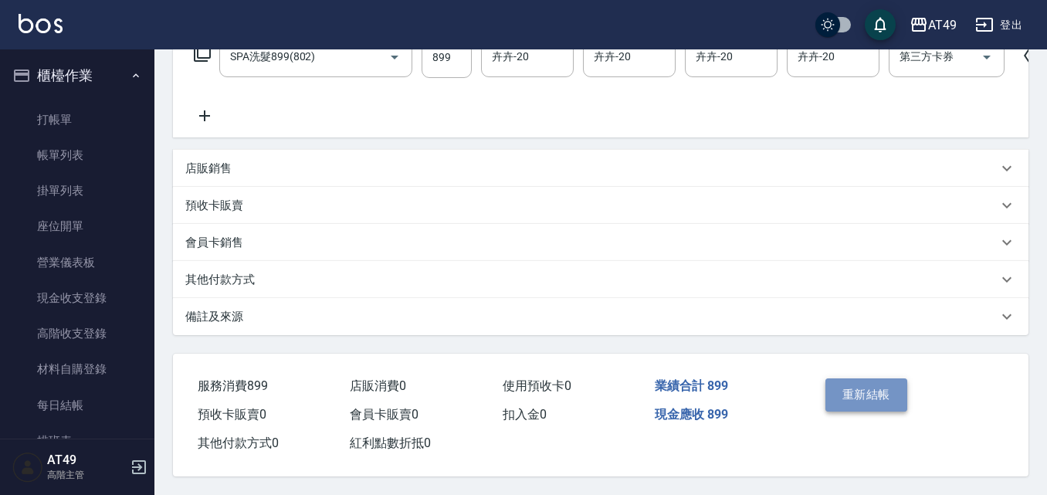
click at [880, 387] on button "重新結帳" at bounding box center [866, 394] width 82 height 32
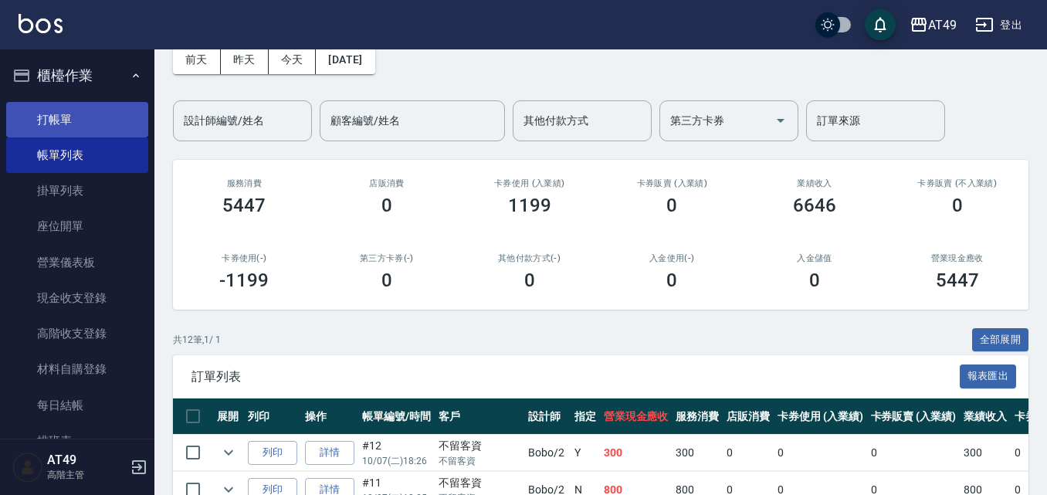
scroll to position [77, 0]
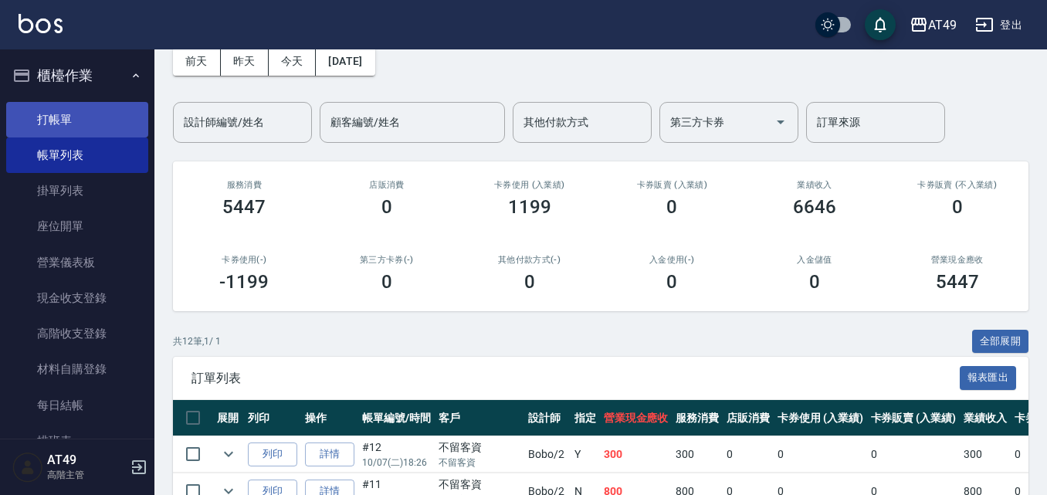
click at [39, 111] on link "打帳單" at bounding box center [77, 120] width 142 height 36
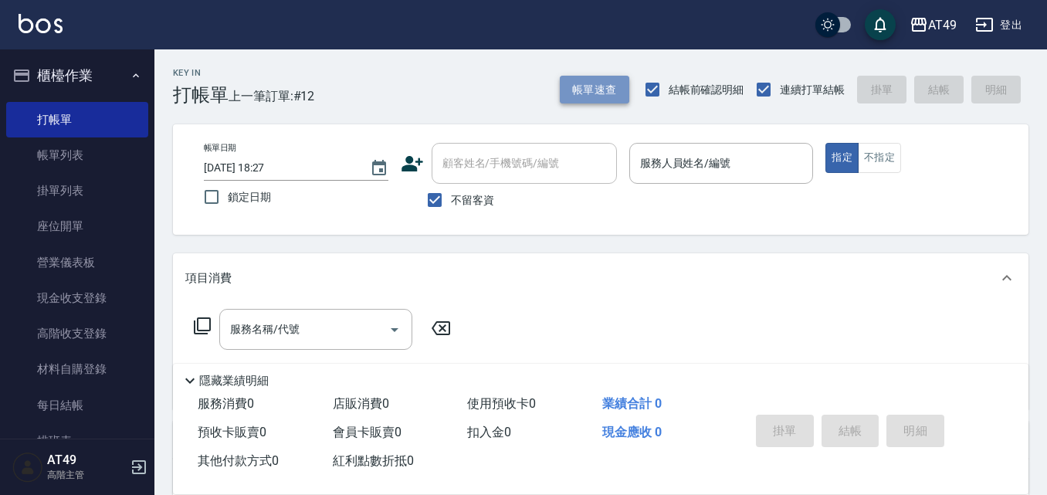
click at [575, 90] on button "帳單速查" at bounding box center [594, 90] width 69 height 29
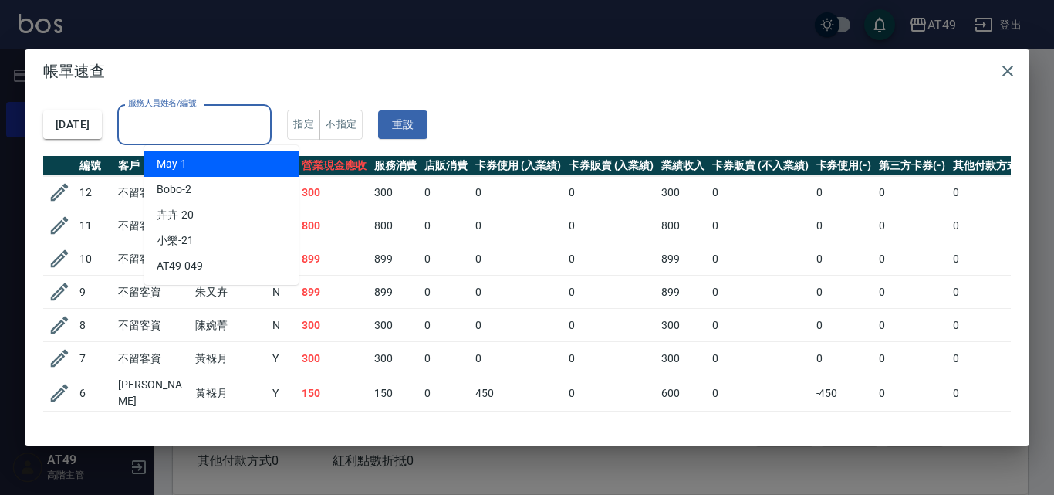
click at [219, 121] on div "服務人員姓名/編號 服務人員姓名/編號" at bounding box center [194, 124] width 154 height 41
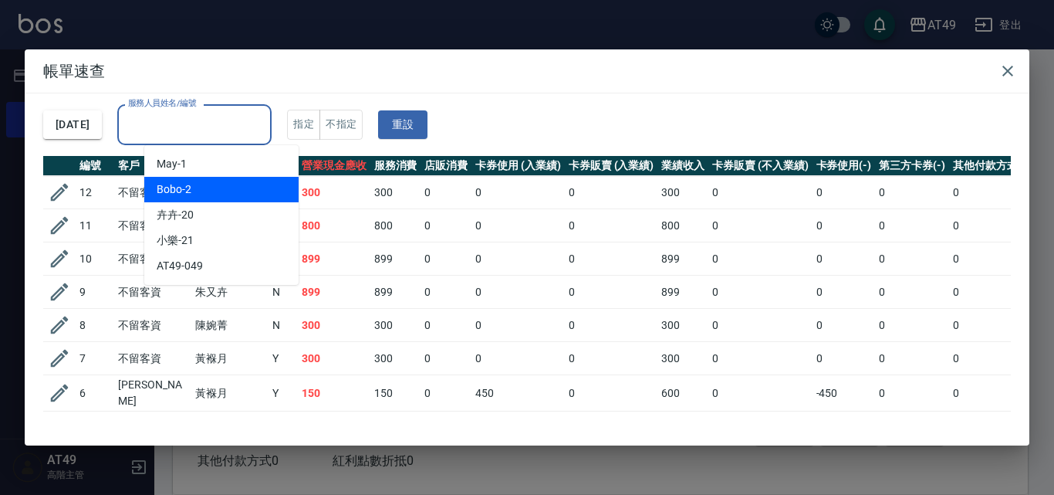
click at [219, 195] on div "Bobo -2" at bounding box center [221, 189] width 154 height 25
type input "Bobo-2"
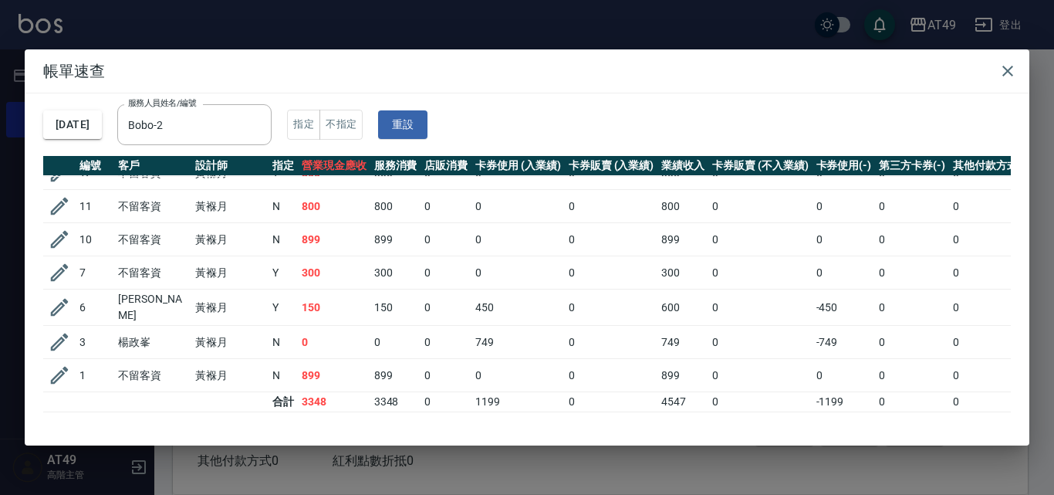
scroll to position [28, 0]
click at [1010, 69] on icon "button" at bounding box center [1008, 71] width 11 height 11
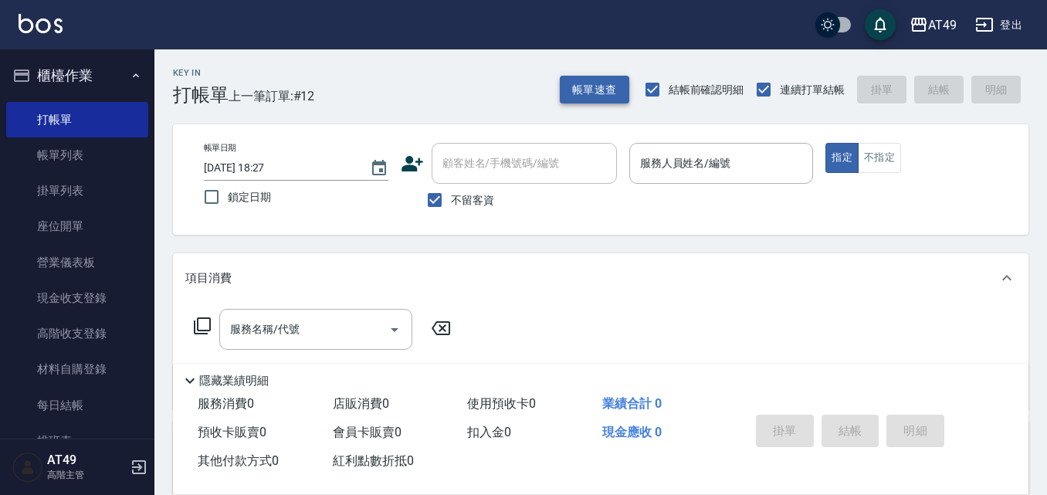
click at [593, 93] on button "帳單速查" at bounding box center [594, 90] width 69 height 29
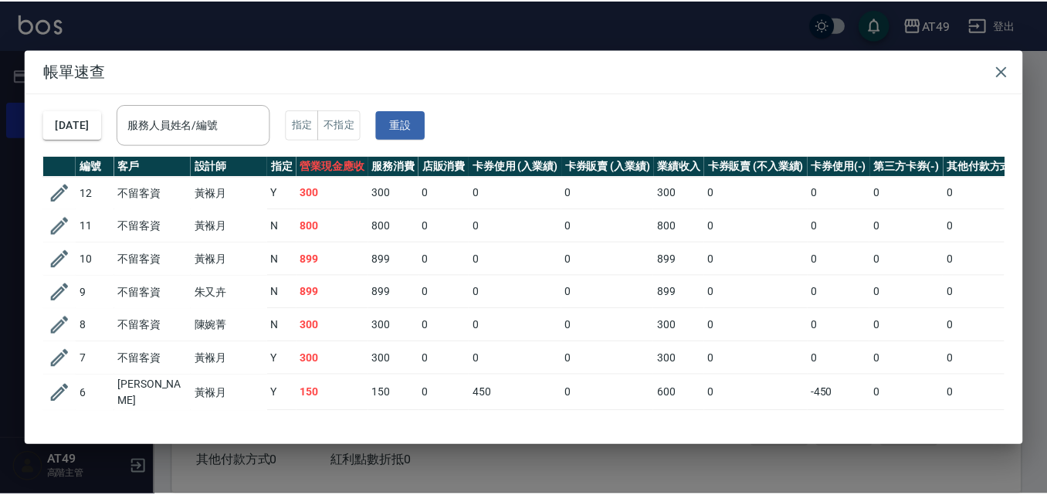
scroll to position [194, 0]
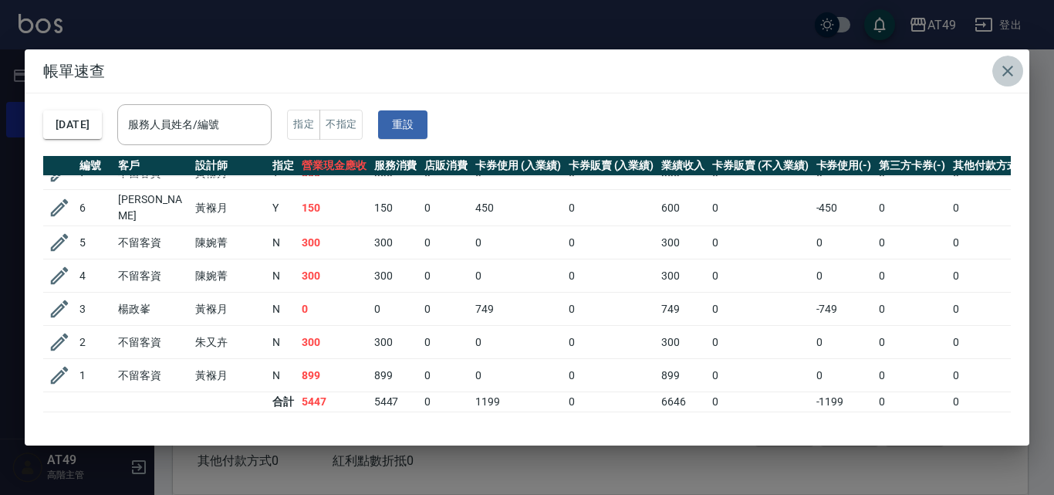
click at [1014, 72] on icon "button" at bounding box center [1008, 71] width 19 height 19
